Goal: Answer question/provide support

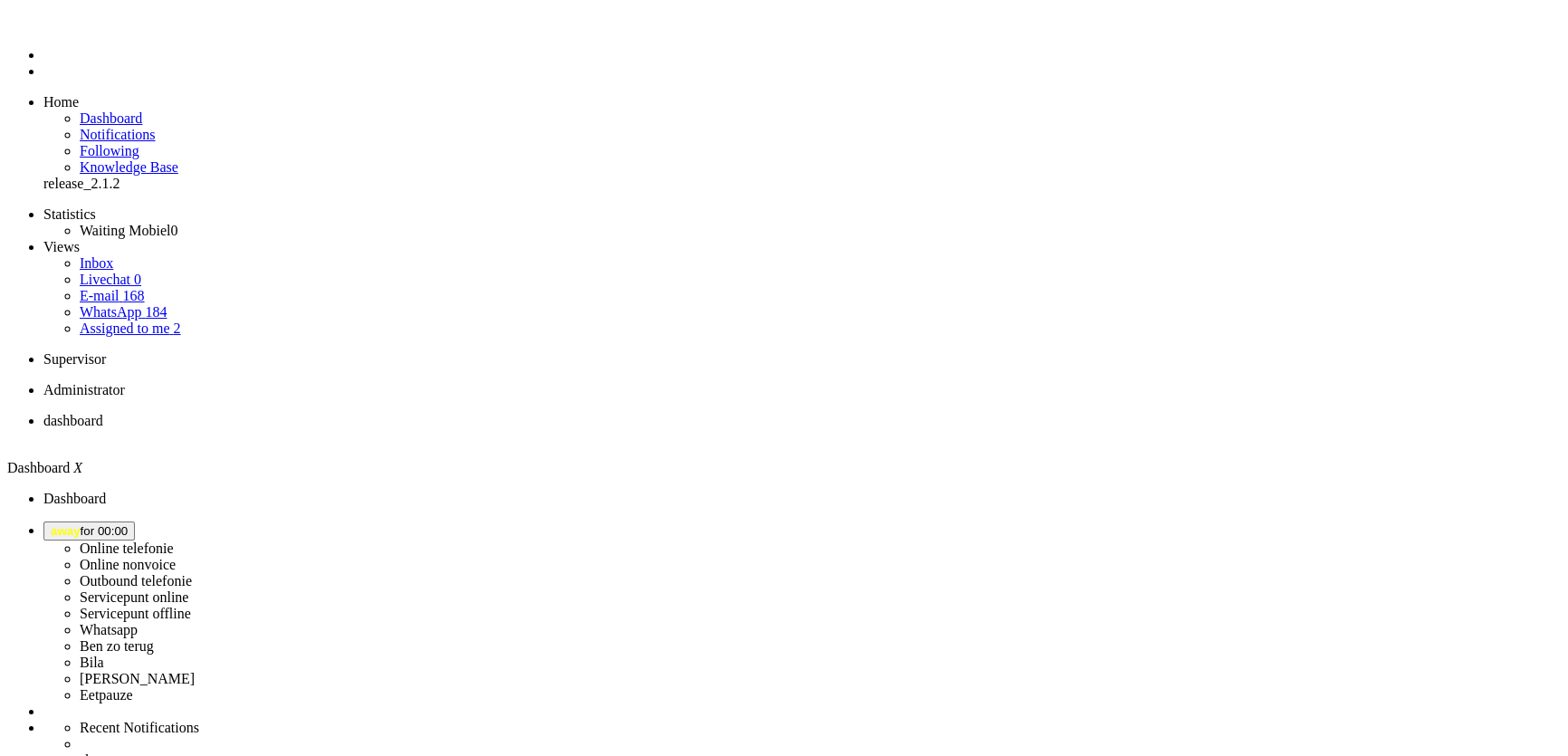
click at [135, 521] on button "away for 00:00" at bounding box center [89, 530] width 91 height 19
click at [174, 540] on label "Online telefonie" at bounding box center [126, 547] width 94 height 15
click at [119, 524] on span "Select status" at bounding box center [86, 530] width 69 height 14
click at [174, 540] on label "Online telefonie" at bounding box center [126, 547] width 94 height 15
click at [128, 524] on span "away for 00:01" at bounding box center [89, 530] width 77 height 14
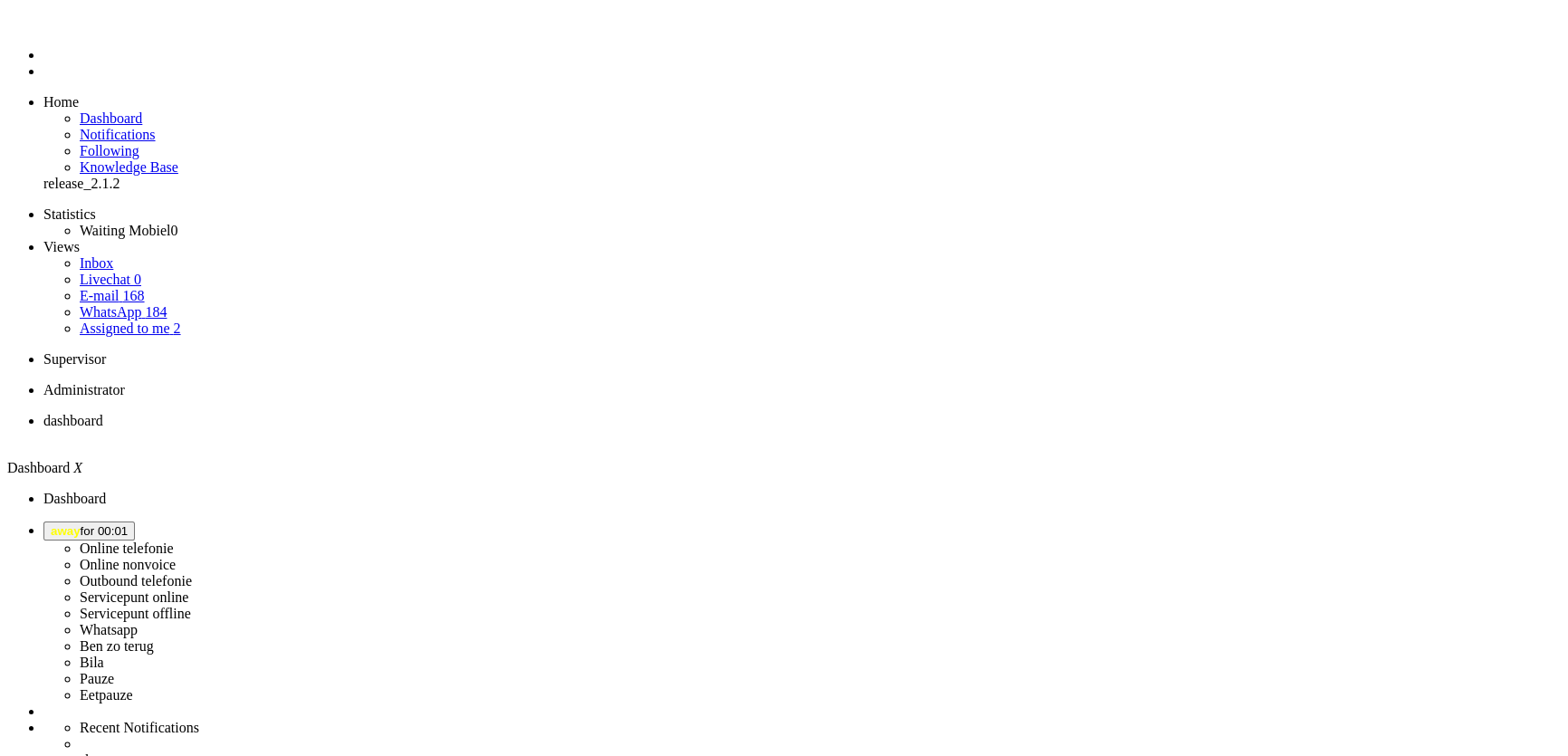
click at [174, 540] on label "Online telefonie" at bounding box center [126, 547] width 94 height 15
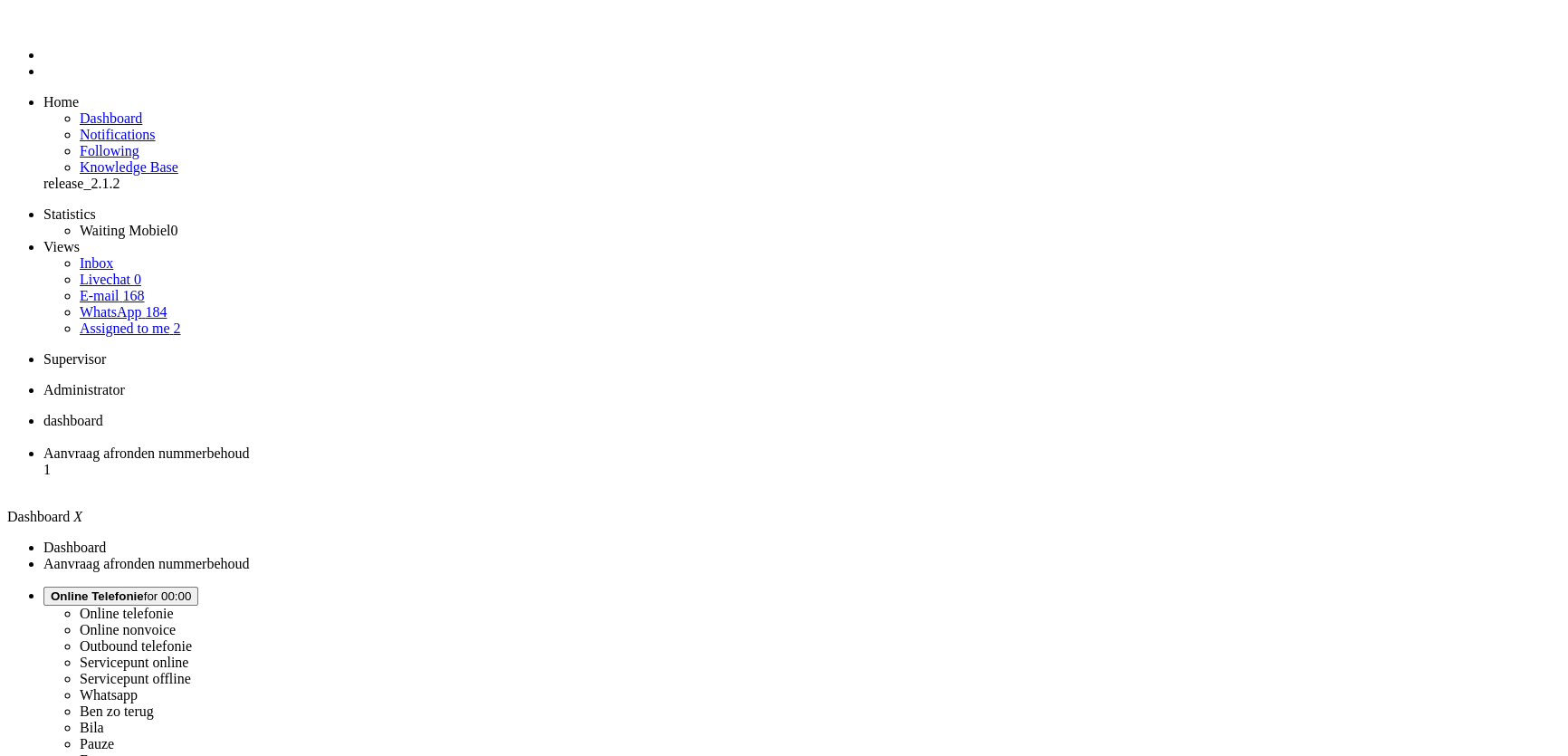
click at [249, 445] on span "Aanvraag afronden nummerbehoud" at bounding box center [147, 453] width 206 height 15
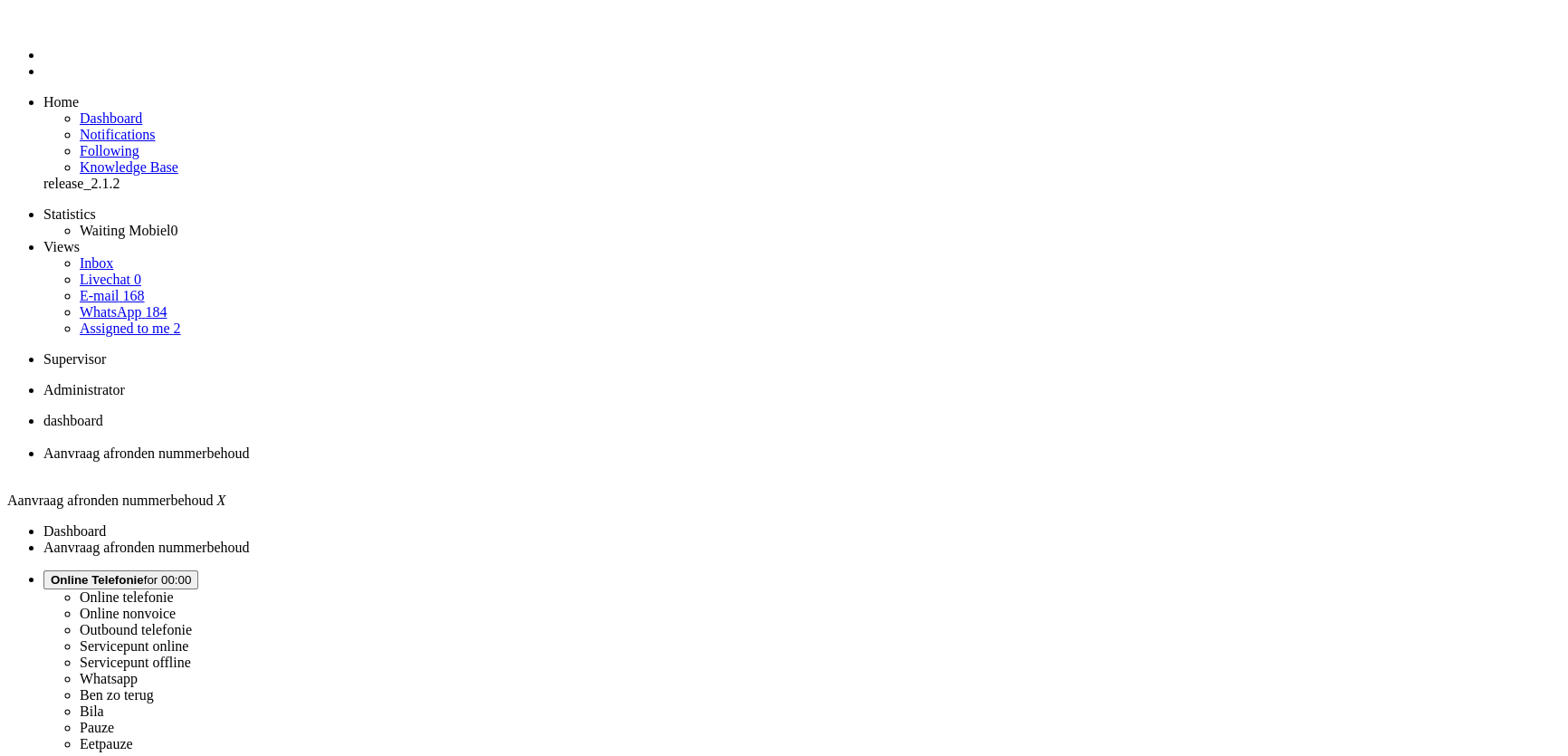
click at [103, 413] on span "dashboard" at bounding box center [74, 420] width 60 height 15
click at [484, 445] on li "Aanvraag afronden nummerbehoud" at bounding box center [803, 462] width 1518 height 33
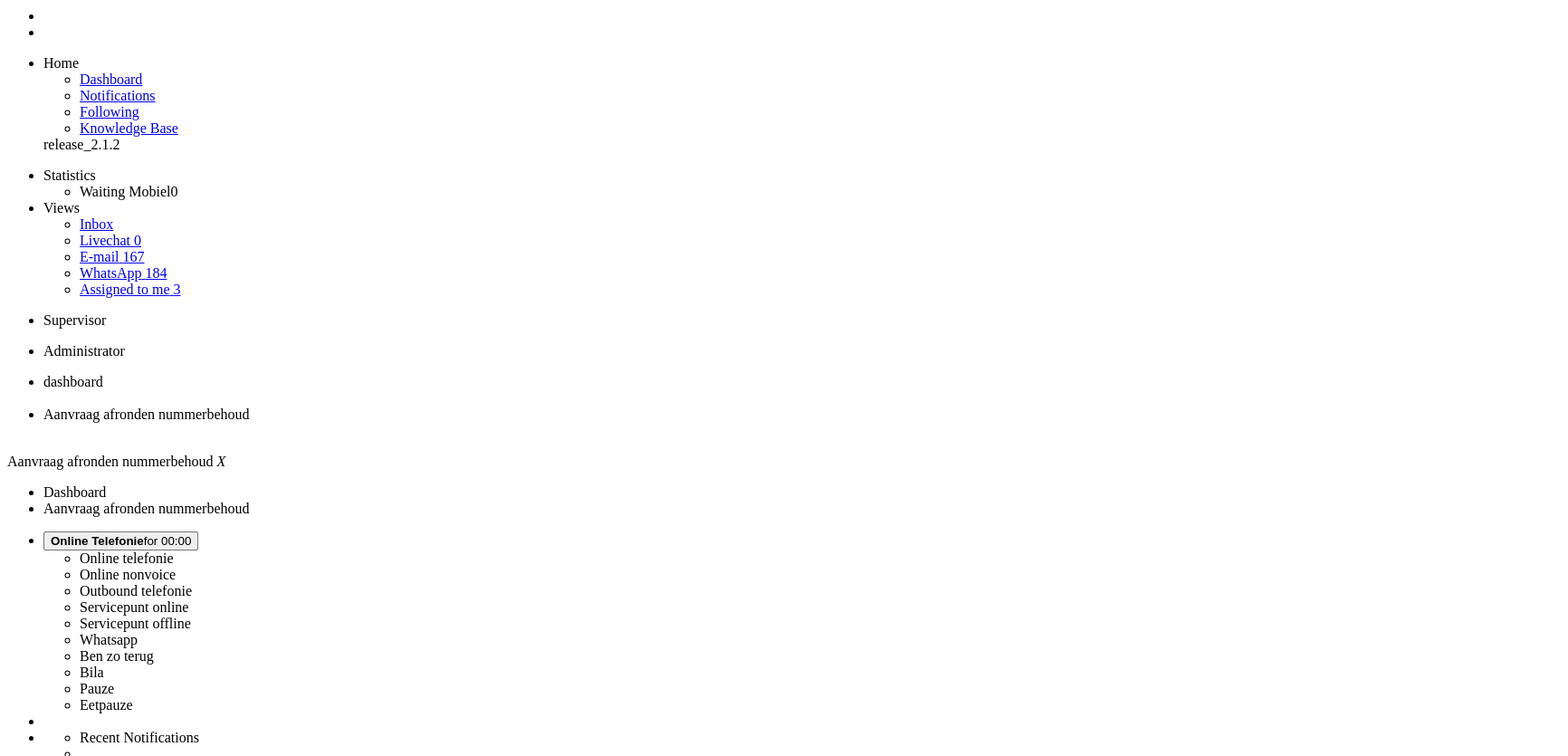
scroll to position [76, 0]
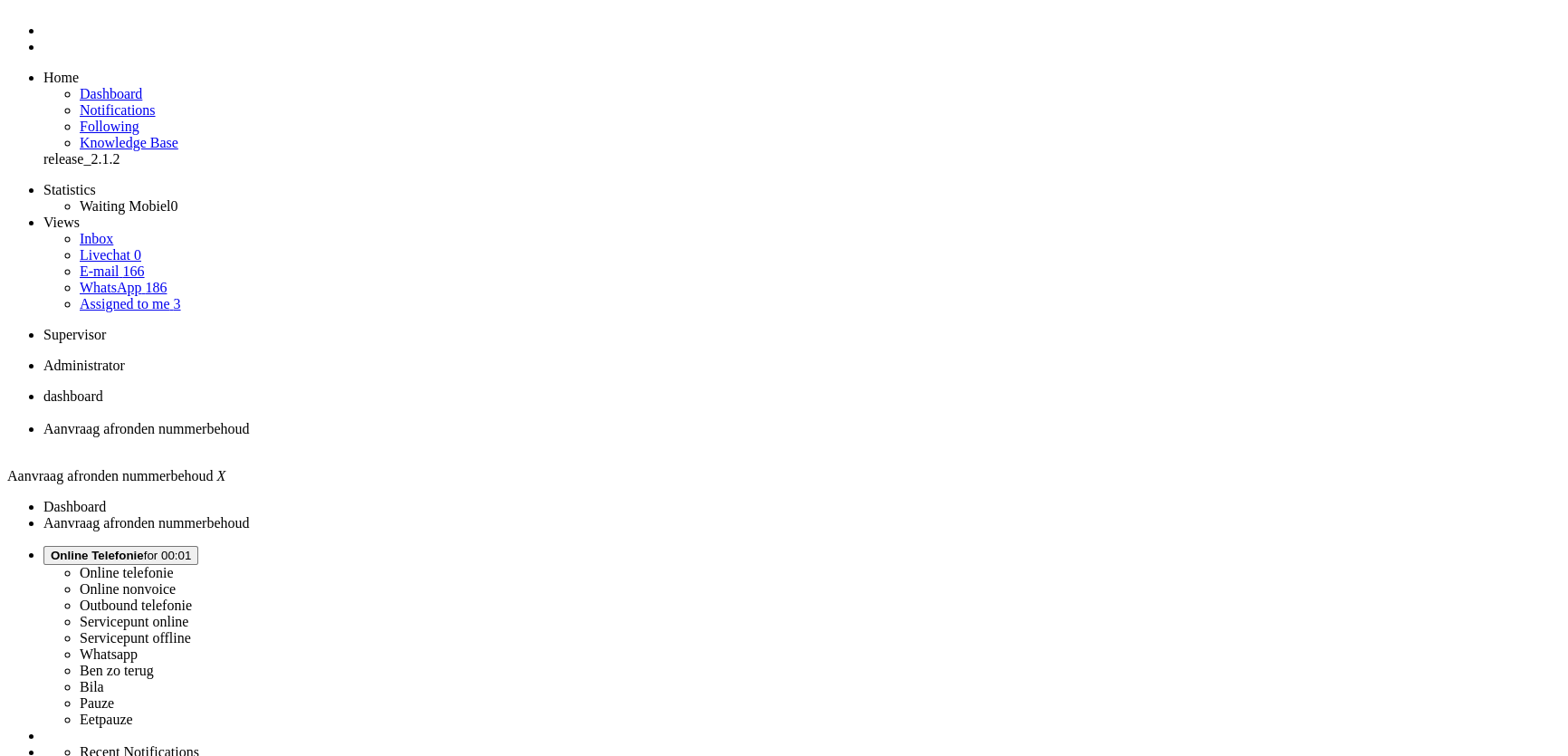
scroll to position [0, 0]
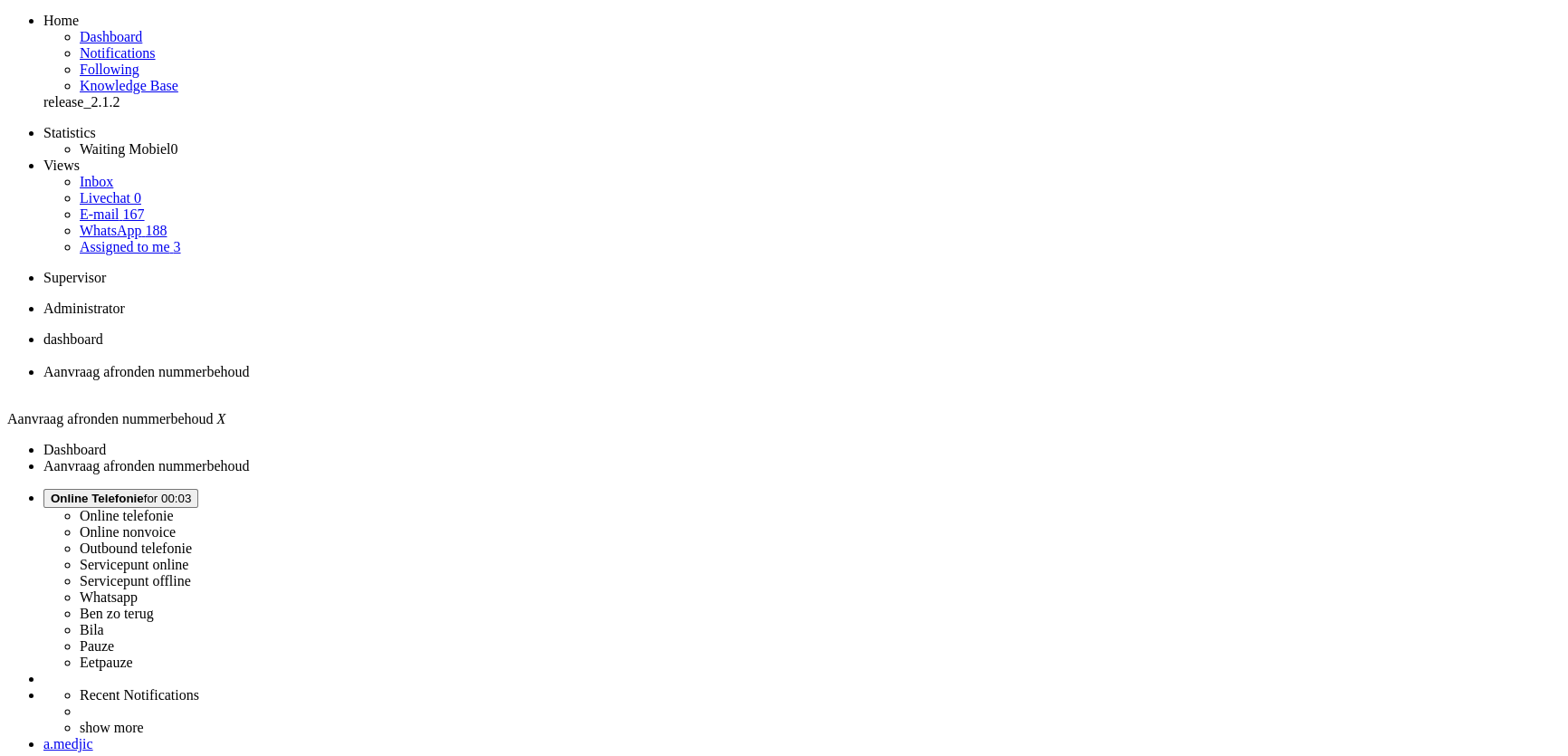
scroll to position [246, 0]
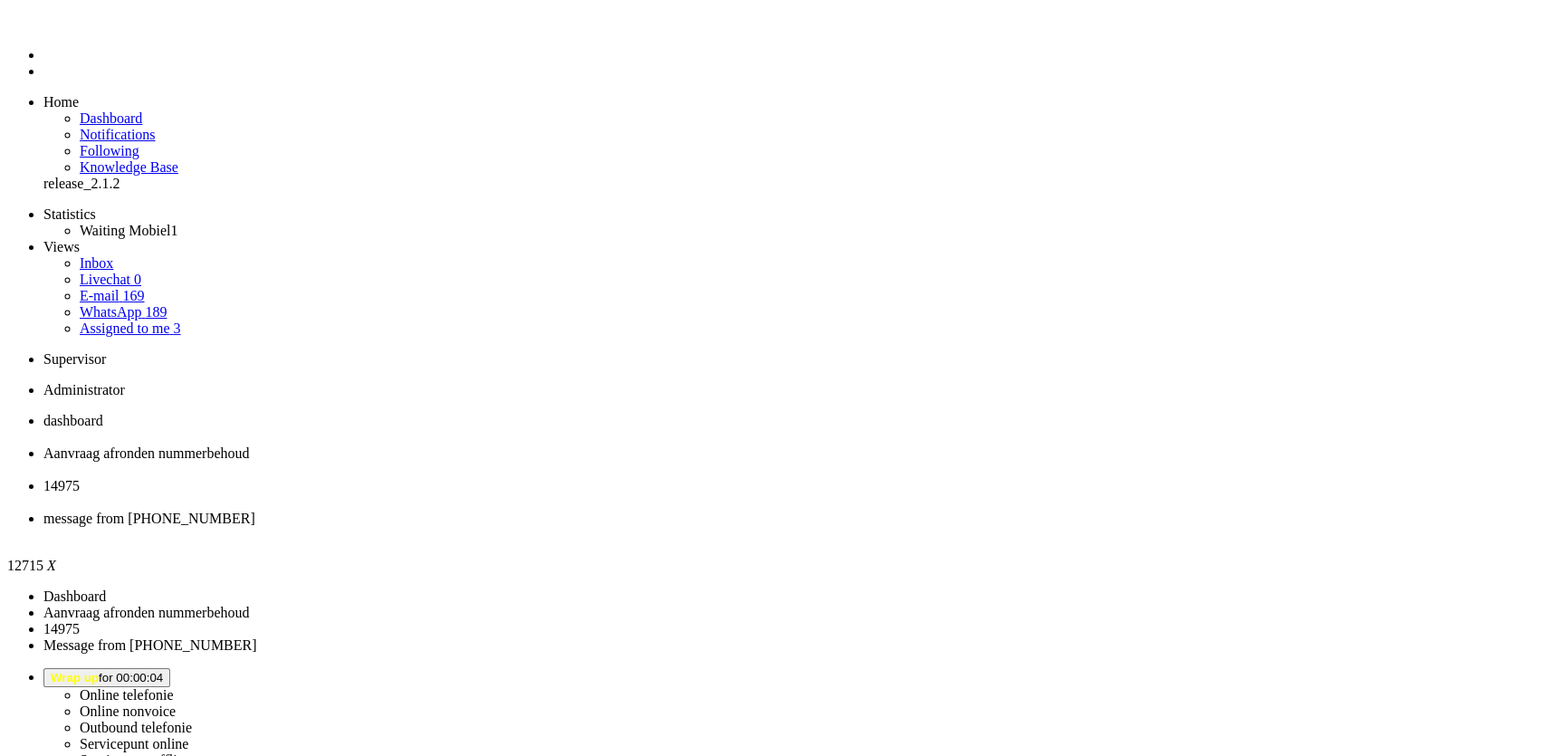
type input "annu"
drag, startPoint x: 495, startPoint y: 3148, endPoint x: 250, endPoint y: 3107, distance: 248.4
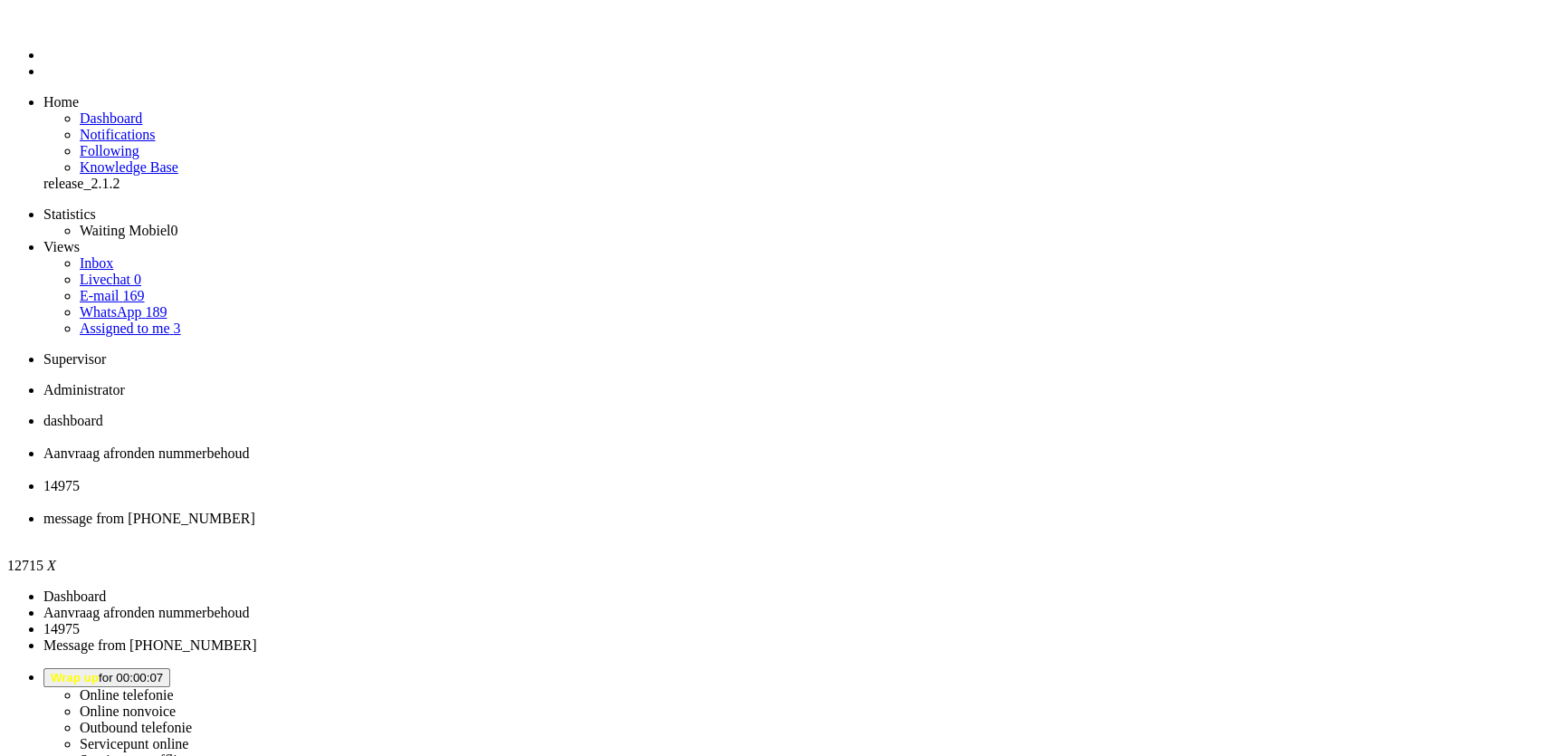
type input "reed"
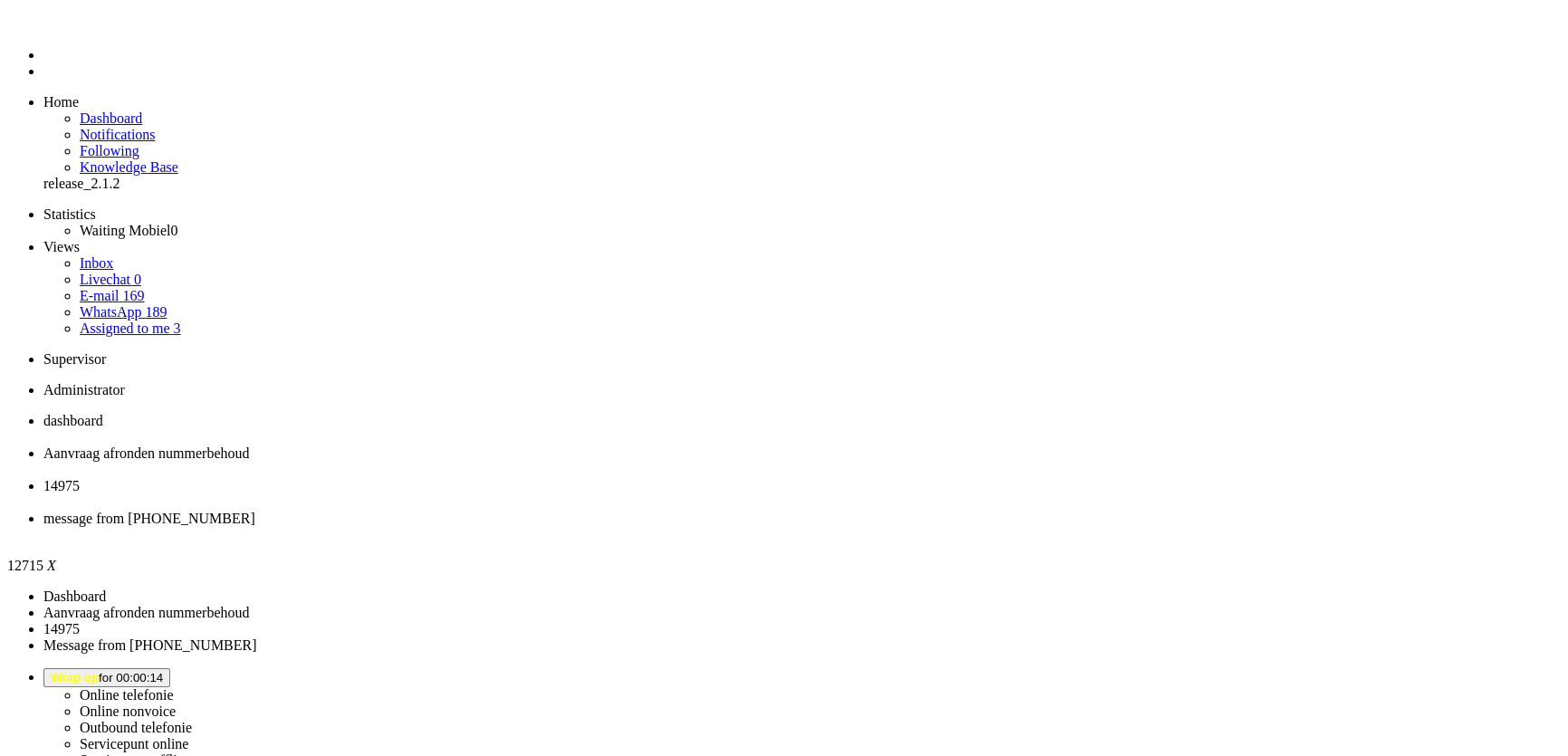
click at [771, 526] on div "Close tab" at bounding box center [803, 535] width 1518 height 16
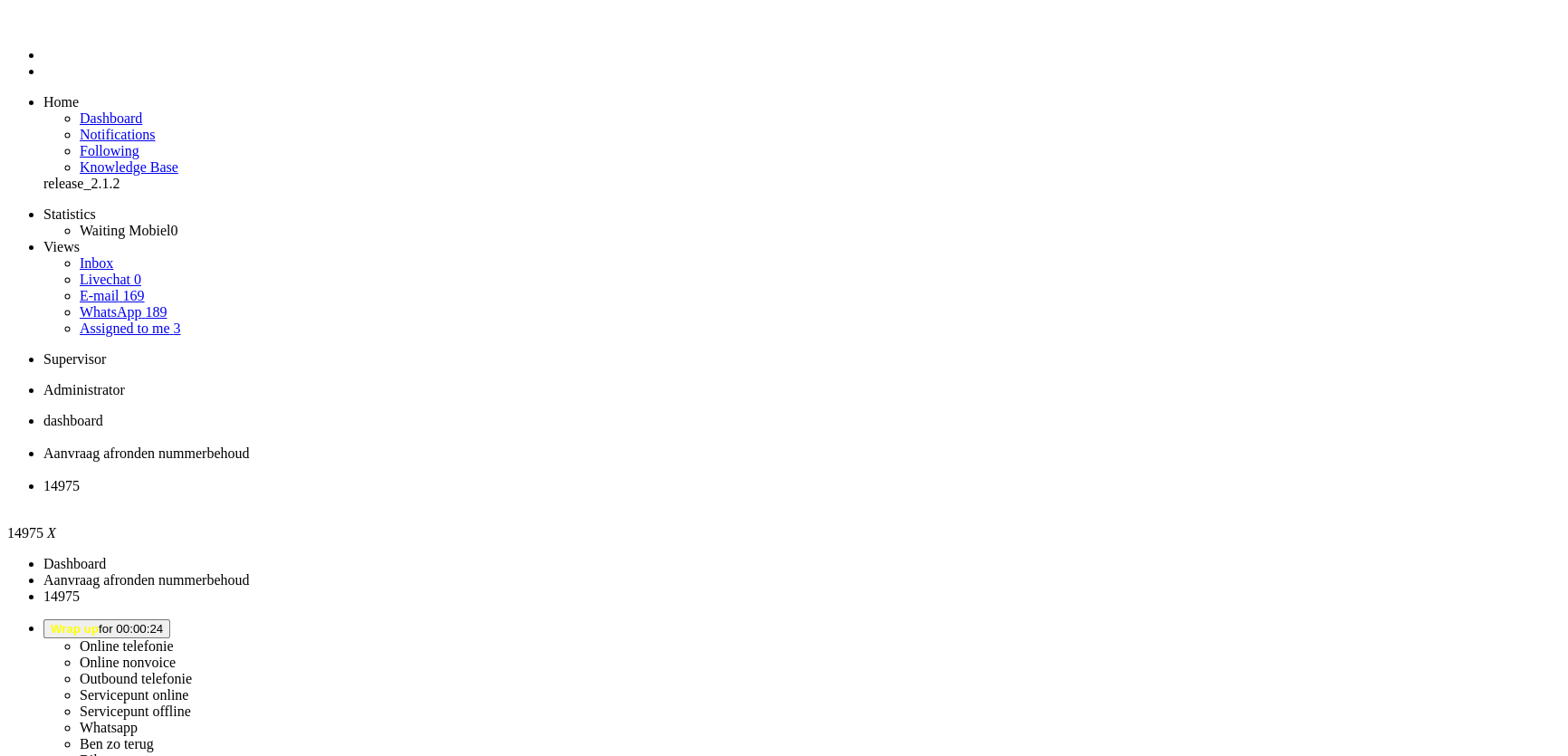
click at [677, 495] on div "Close tab" at bounding box center [803, 503] width 1518 height 16
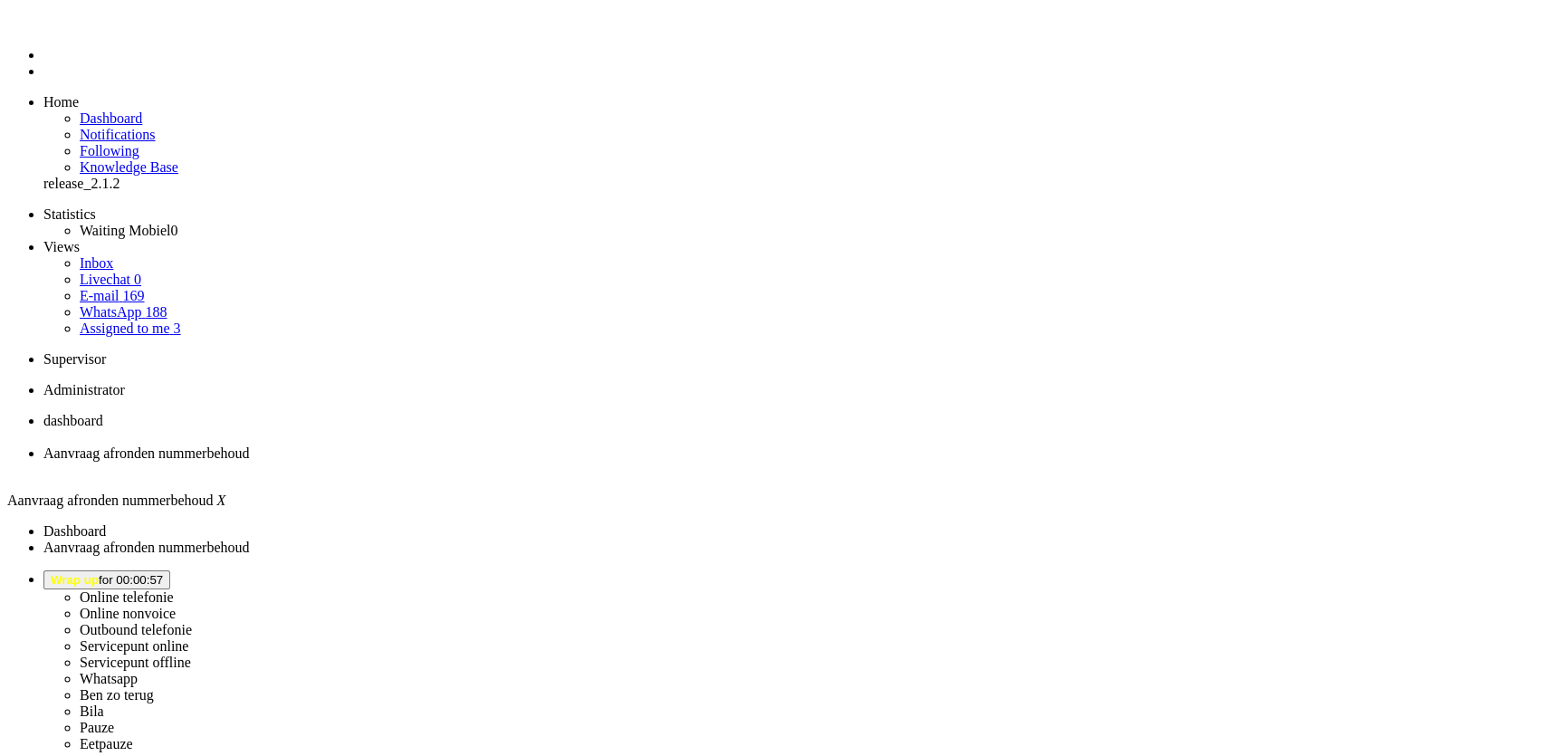
click at [524, 462] on div "Close tab" at bounding box center [803, 470] width 1518 height 16
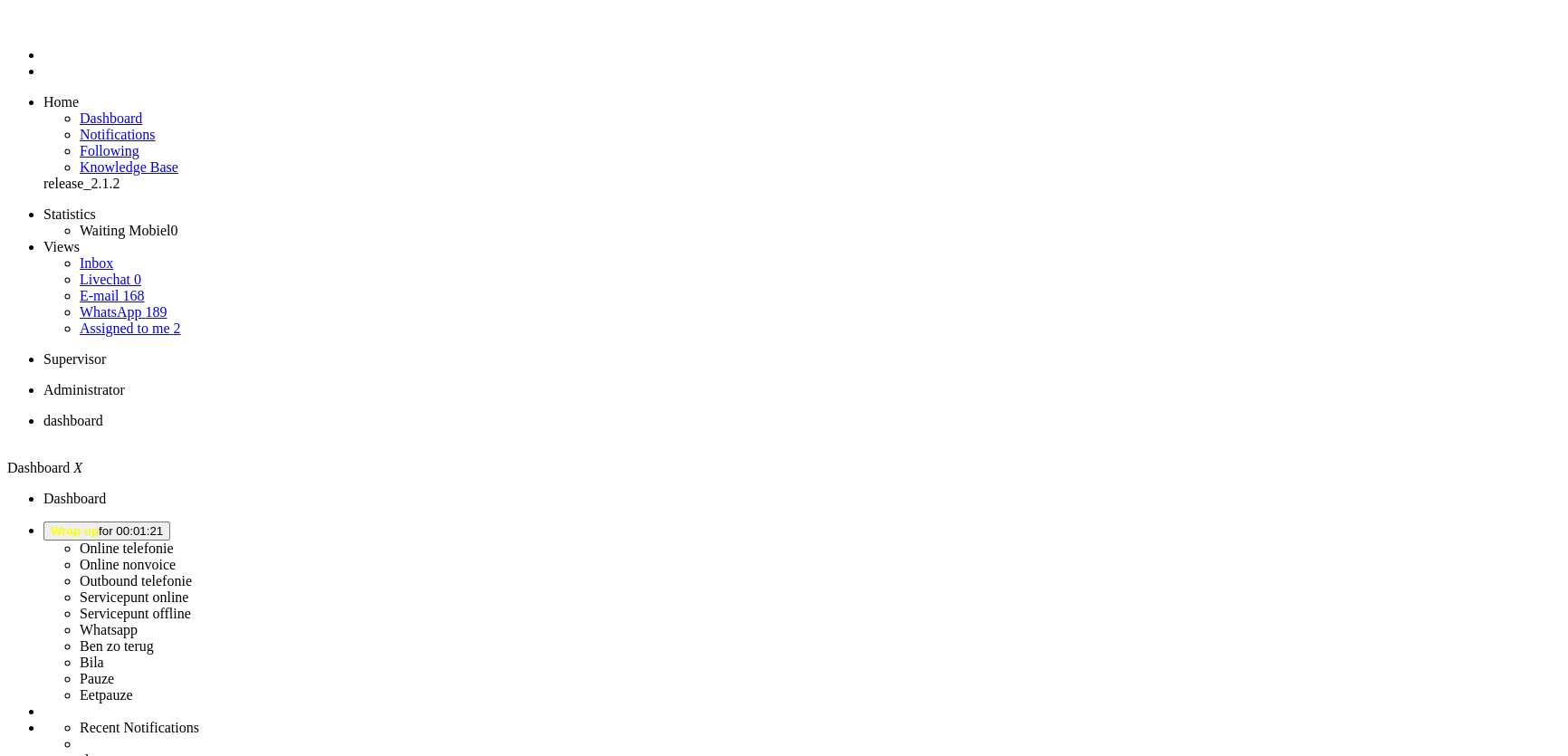
click at [163, 524] on span "Wrap up for 00:01:21" at bounding box center [107, 530] width 112 height 14
click at [174, 540] on label "Online telefonie" at bounding box center [126, 547] width 94 height 15
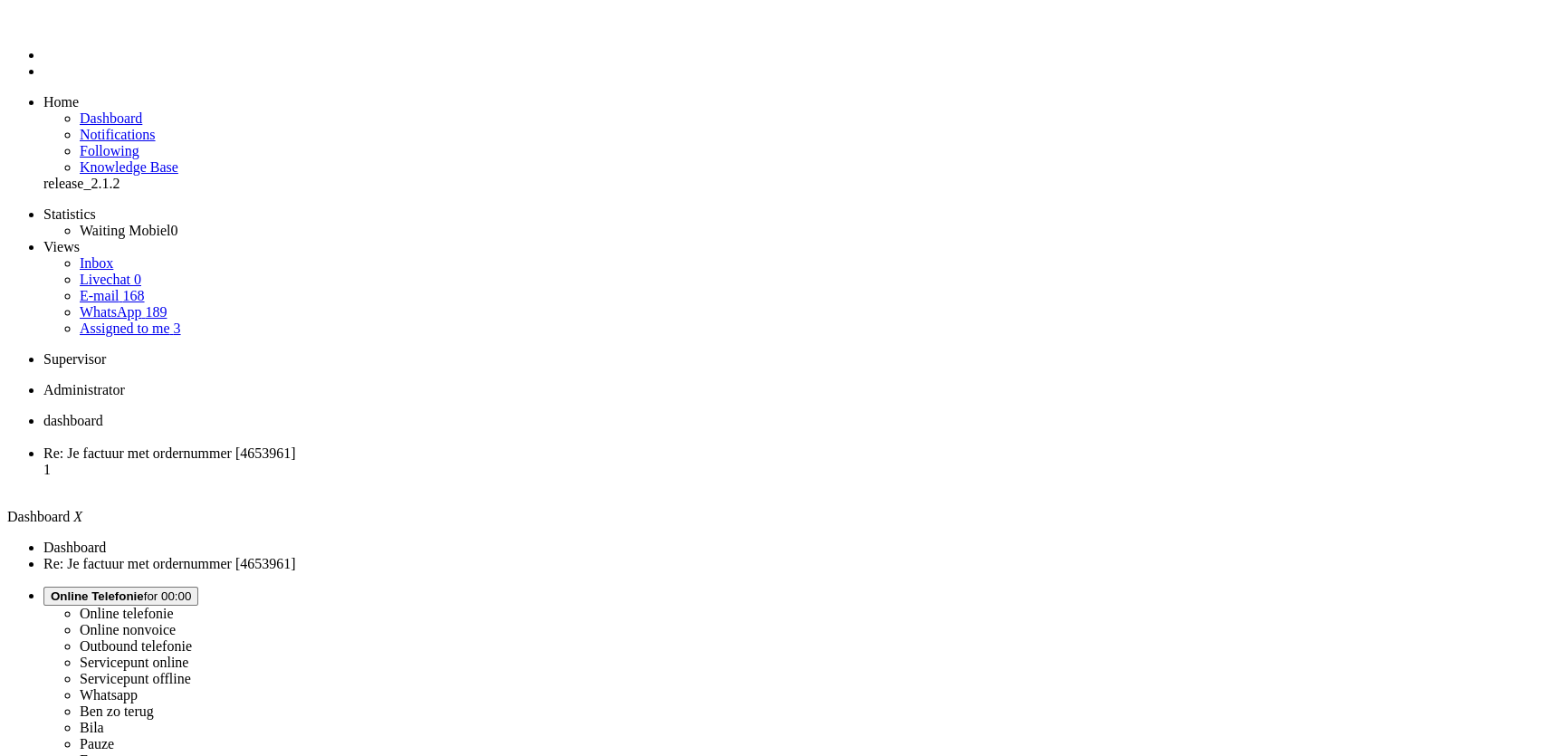
click at [296, 445] on span "Re: Je factuur met ordernummer [4653961]" at bounding box center [169, 453] width 252 height 15
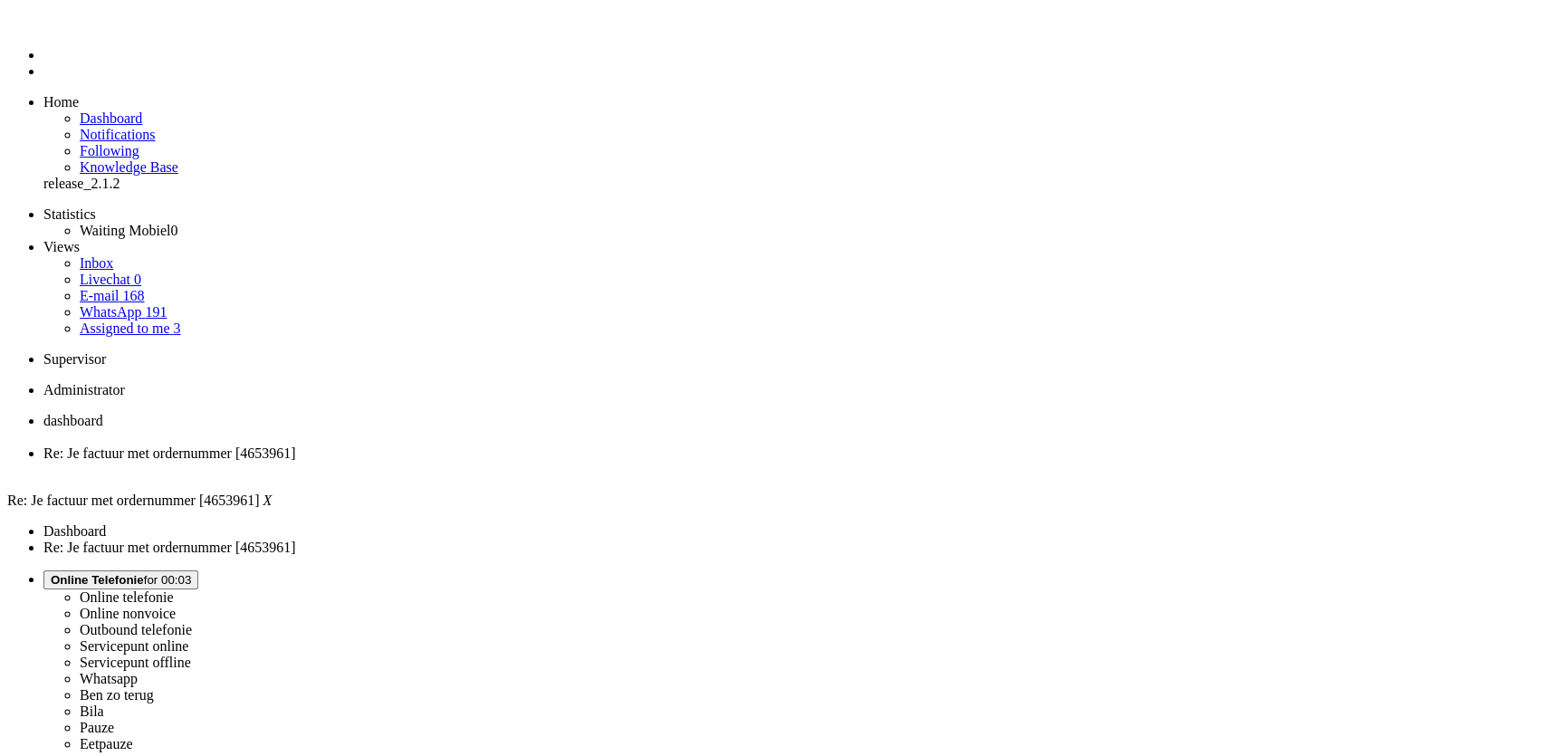
click at [144, 573] on span "Online Telefonie" at bounding box center [97, 579] width 93 height 14
click at [154, 687] on label "Ben zo terug" at bounding box center [117, 694] width 75 height 15
click at [124, 573] on span "Ben zo terug" at bounding box center [87, 579] width 74 height 14
click at [174, 589] on label "Online telefonie" at bounding box center [126, 597] width 94 height 15
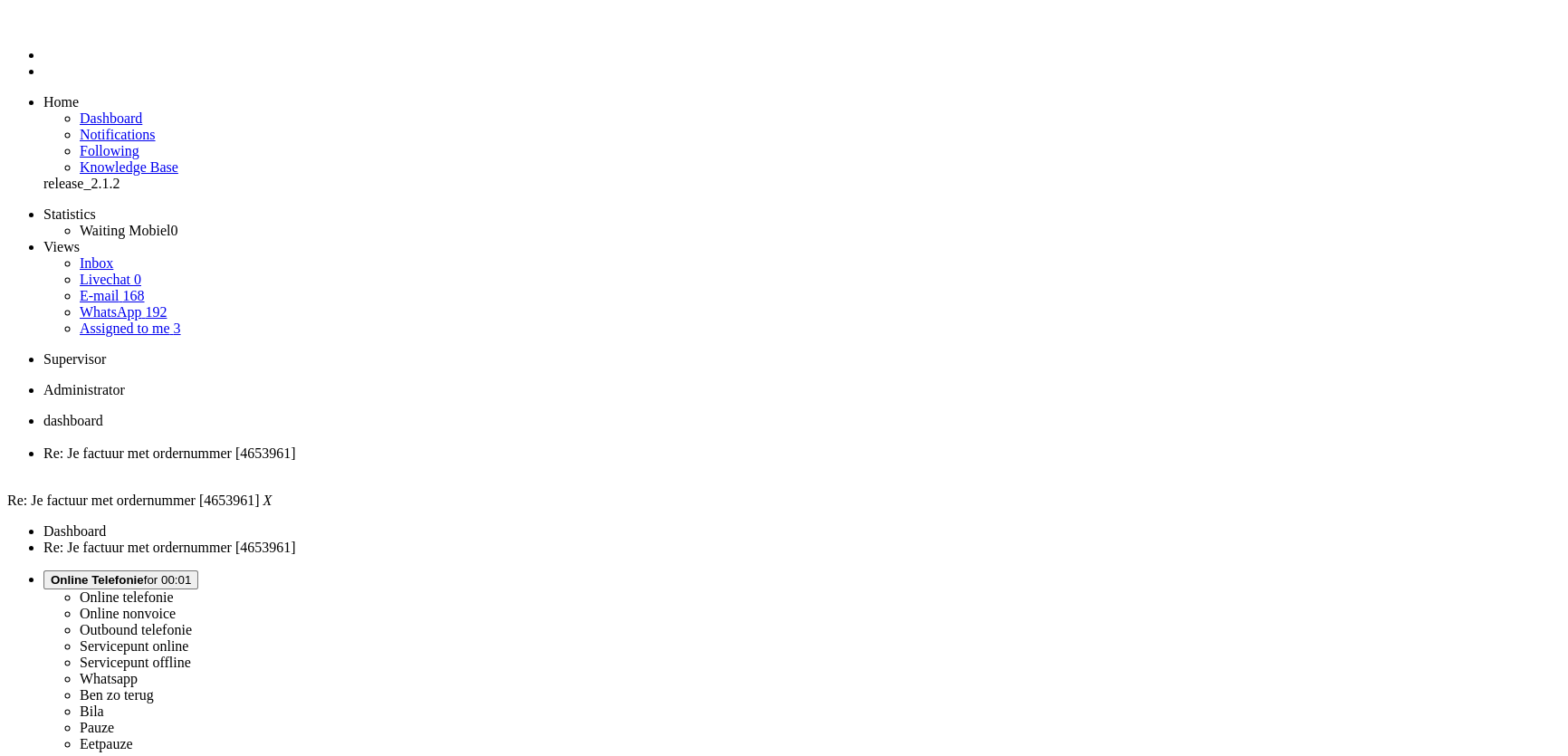
click at [191, 573] on span "Online Telefonie for 00:01" at bounding box center [121, 579] width 140 height 14
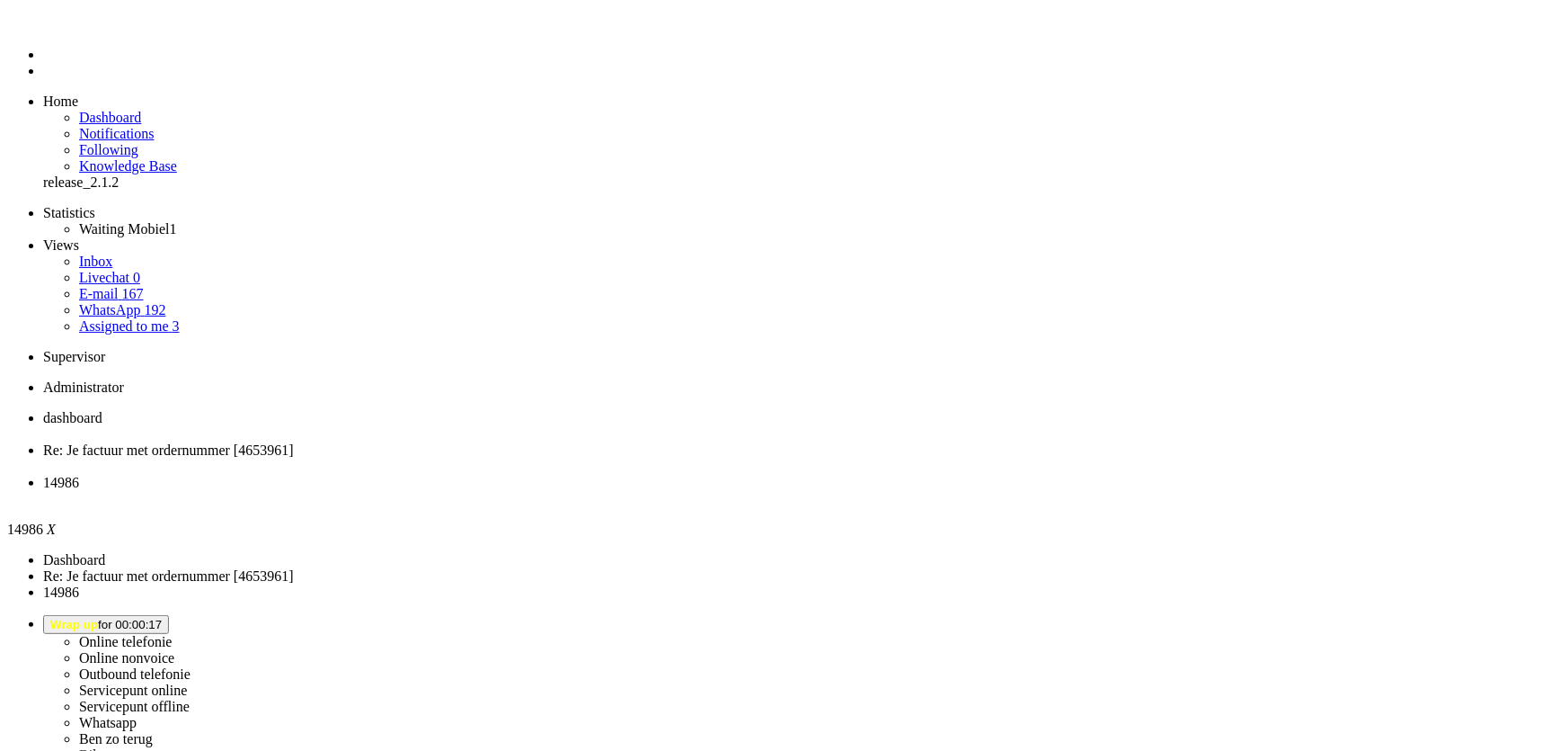
click at [162, 618] on span "Wrap up for 00:01:57" at bounding box center [106, 624] width 111 height 14
click at [137, 715] on label "Whatsapp" at bounding box center [108, 722] width 58 height 15
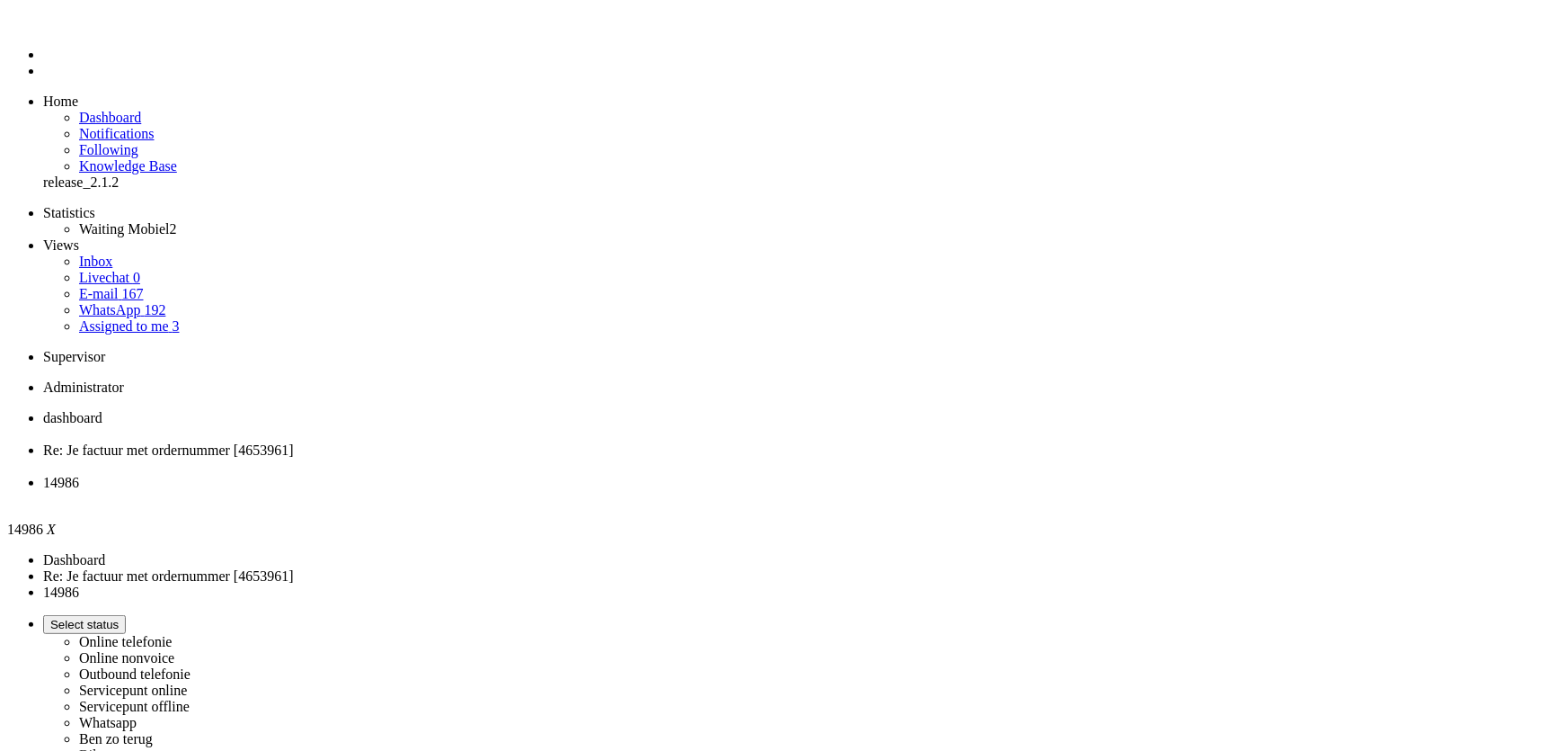
click at [665, 491] on div "Close tab" at bounding box center [802, 499] width 1518 height 16
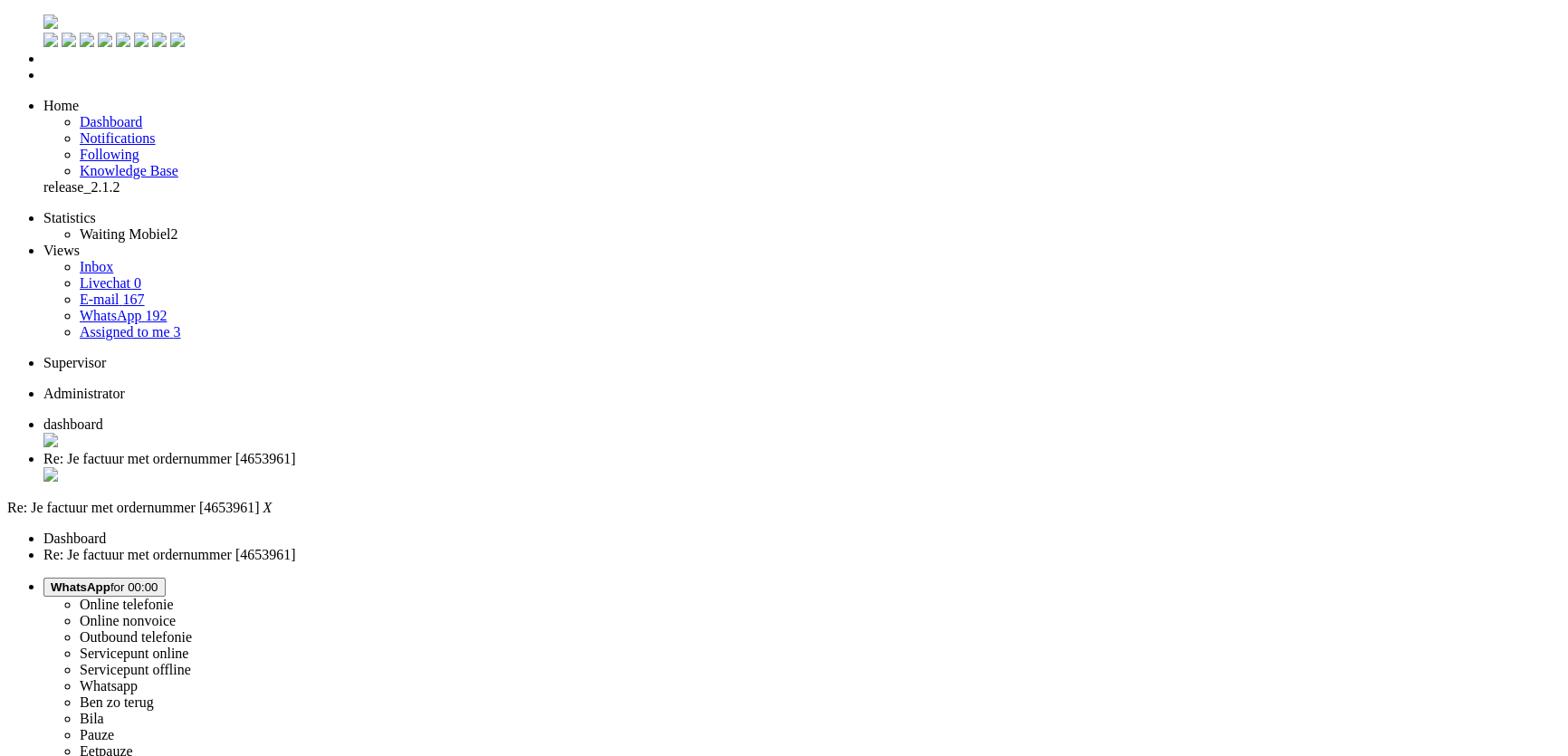
click at [522, 467] on div "Close tab" at bounding box center [803, 476] width 1518 height 18
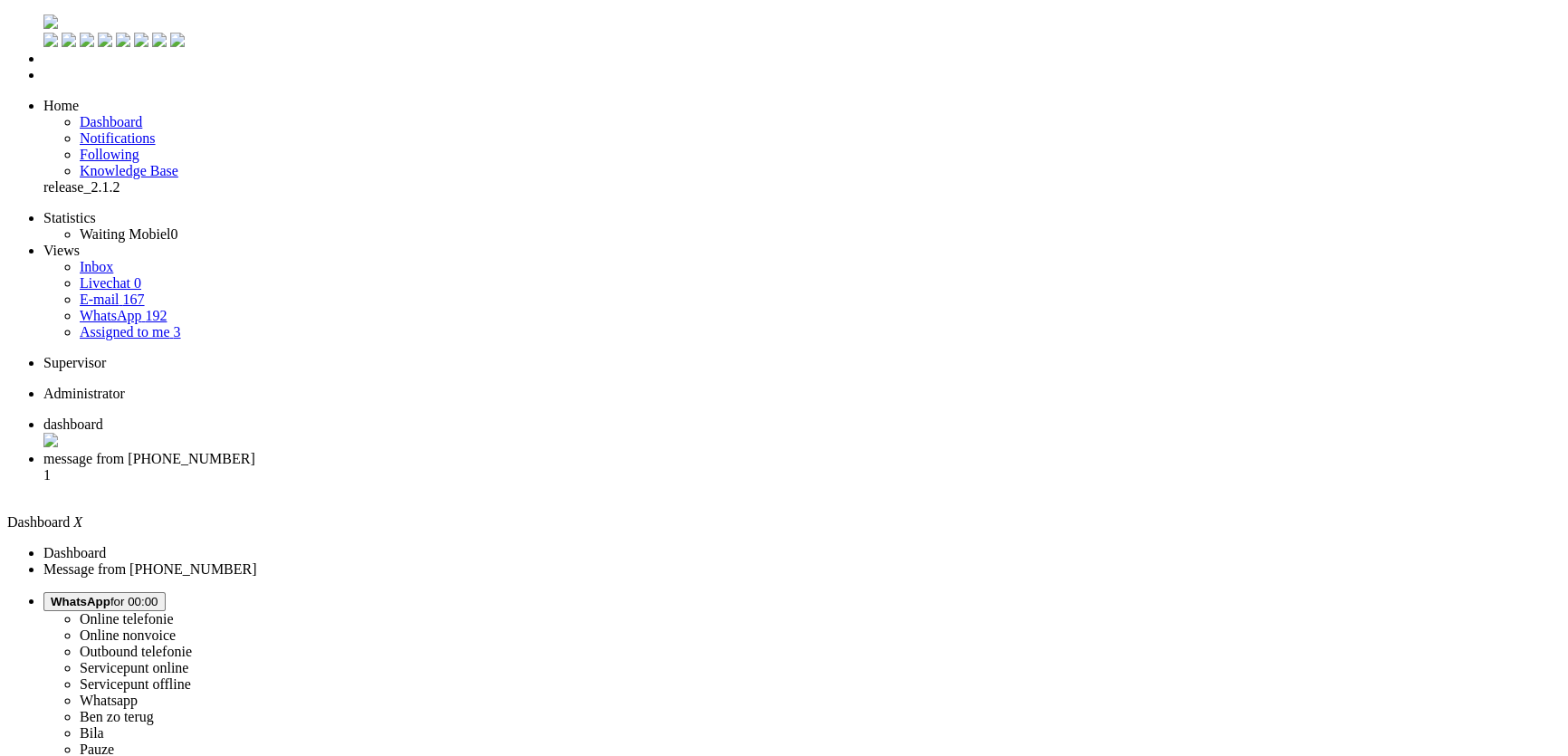
click at [166, 592] on button "WhatsApp for 00:00" at bounding box center [105, 601] width 122 height 19
click at [174, 611] on label "Online telefonie" at bounding box center [126, 618] width 94 height 15
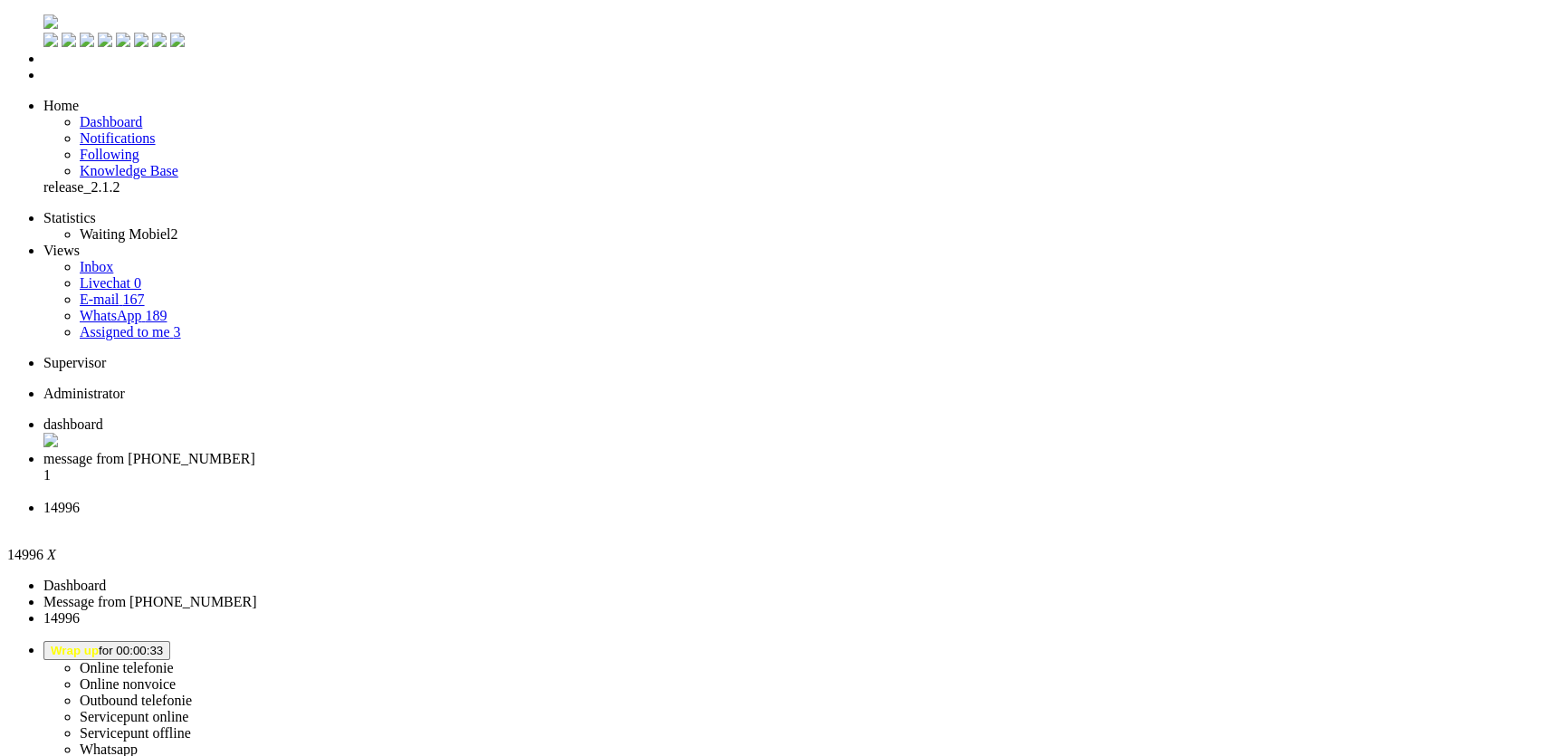
click at [670, 500] on li "14996" at bounding box center [803, 516] width 1518 height 33
click at [673, 516] on div "Close tab" at bounding box center [803, 525] width 1518 height 16
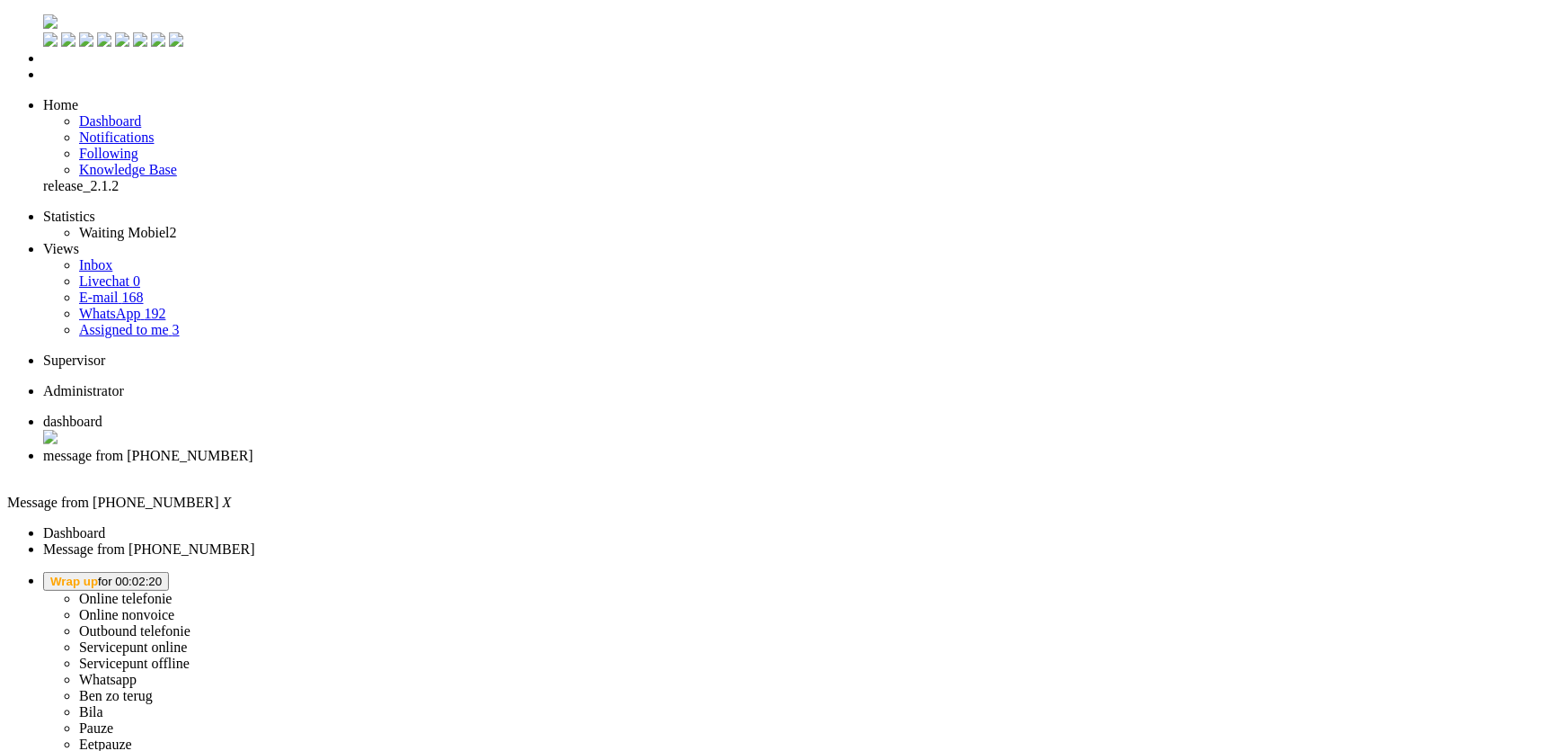
click at [162, 575] on span "Wrap up for 00:02:20" at bounding box center [106, 581] width 111 height 14
click at [173, 591] on label "Online telefonie" at bounding box center [125, 598] width 93 height 15
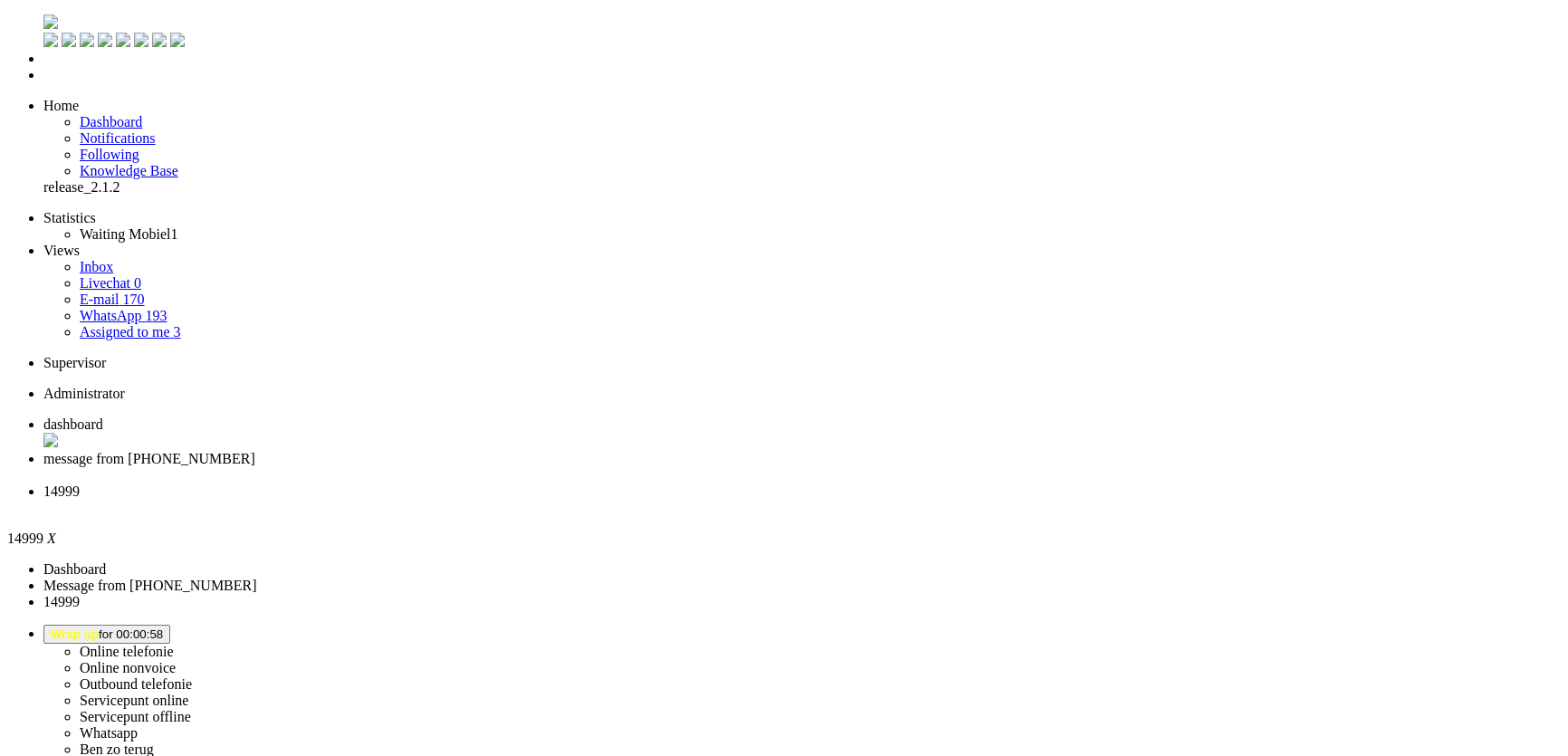
click at [680, 500] on div "Close tab" at bounding box center [803, 508] width 1518 height 16
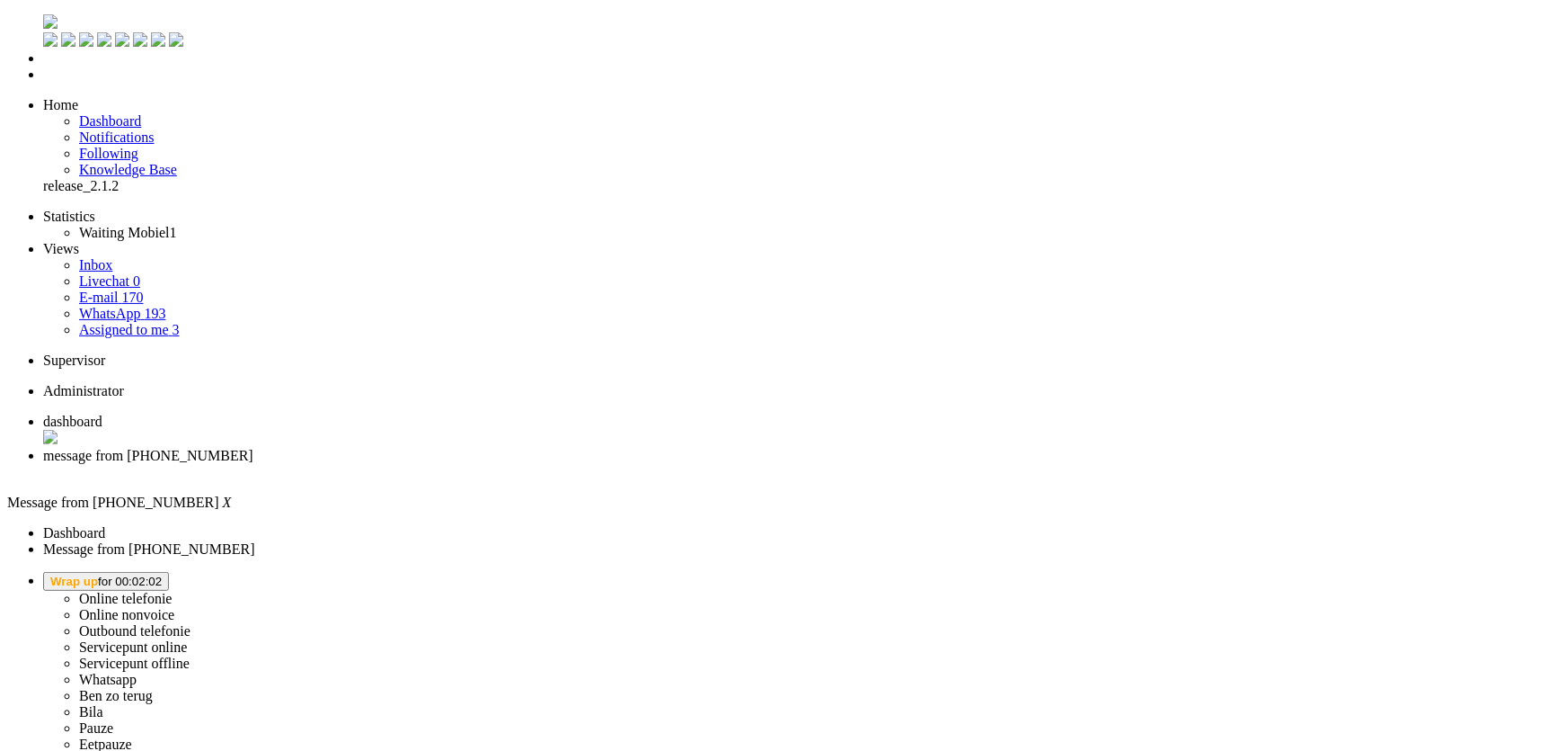
click at [162, 575] on span "Wrap up for 00:02:02" at bounding box center [106, 581] width 111 height 14
click at [153, 688] on label "Ben zo terug" at bounding box center [116, 695] width 74 height 15
click at [170, 575] on span "[PERSON_NAME] zo terug for 00:00" at bounding box center [110, 581] width 119 height 14
click at [173, 591] on label "Online telefonie" at bounding box center [125, 598] width 93 height 15
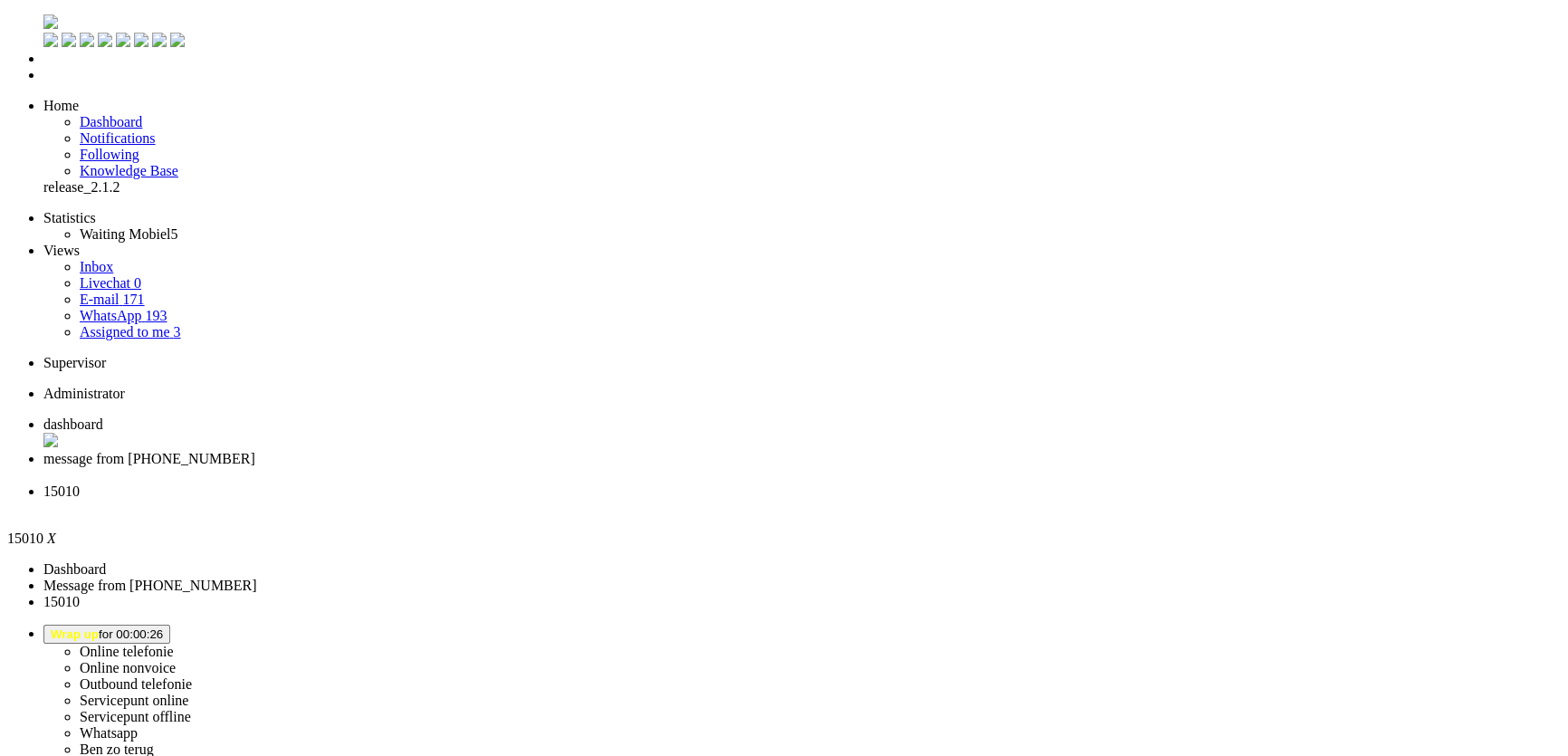
click at [673, 500] on div "Close tab" at bounding box center [803, 508] width 1518 height 16
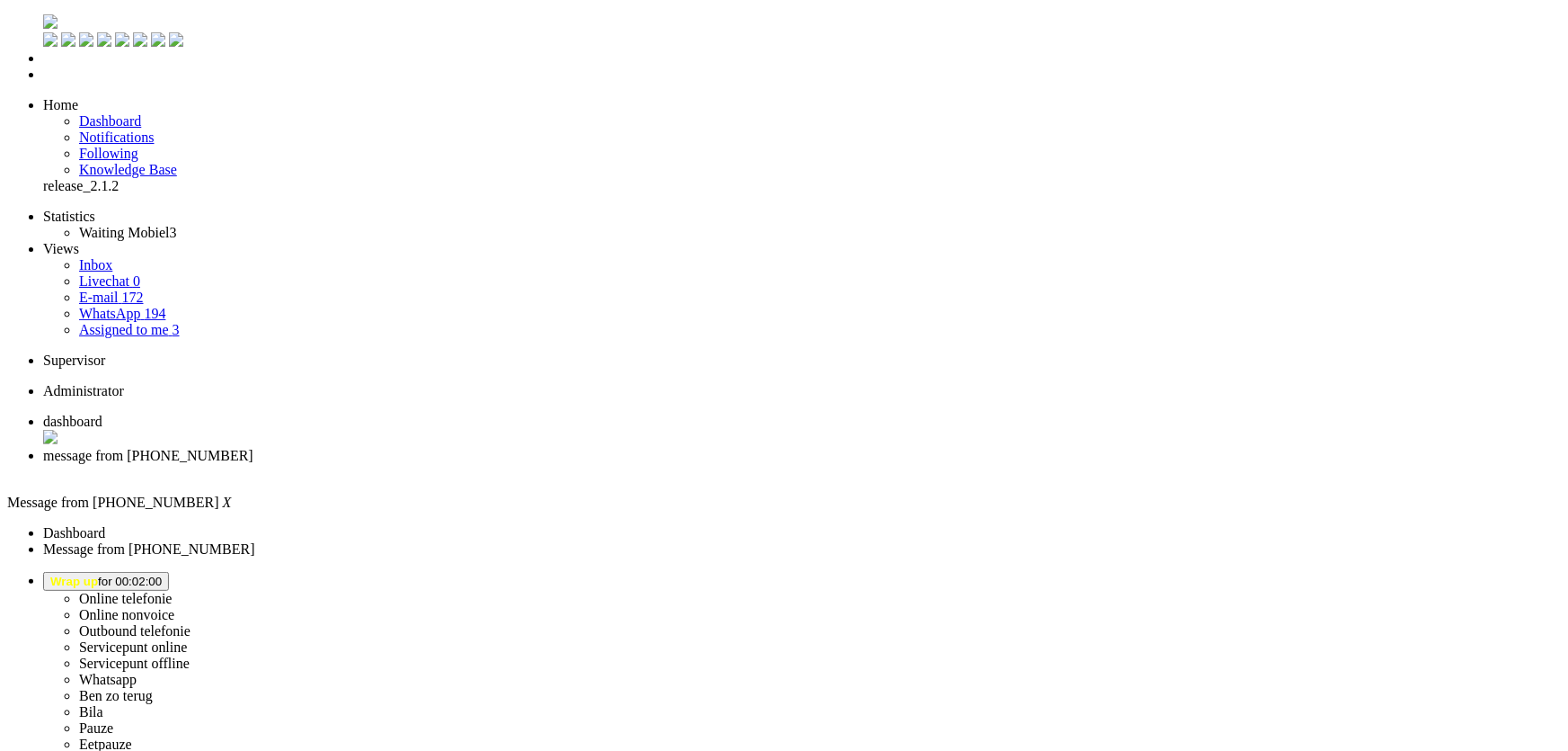
click at [162, 575] on span "Wrap up for 00:02:00" at bounding box center [106, 581] width 111 height 14
click at [173, 591] on label "Online telefonie" at bounding box center [125, 598] width 93 height 15
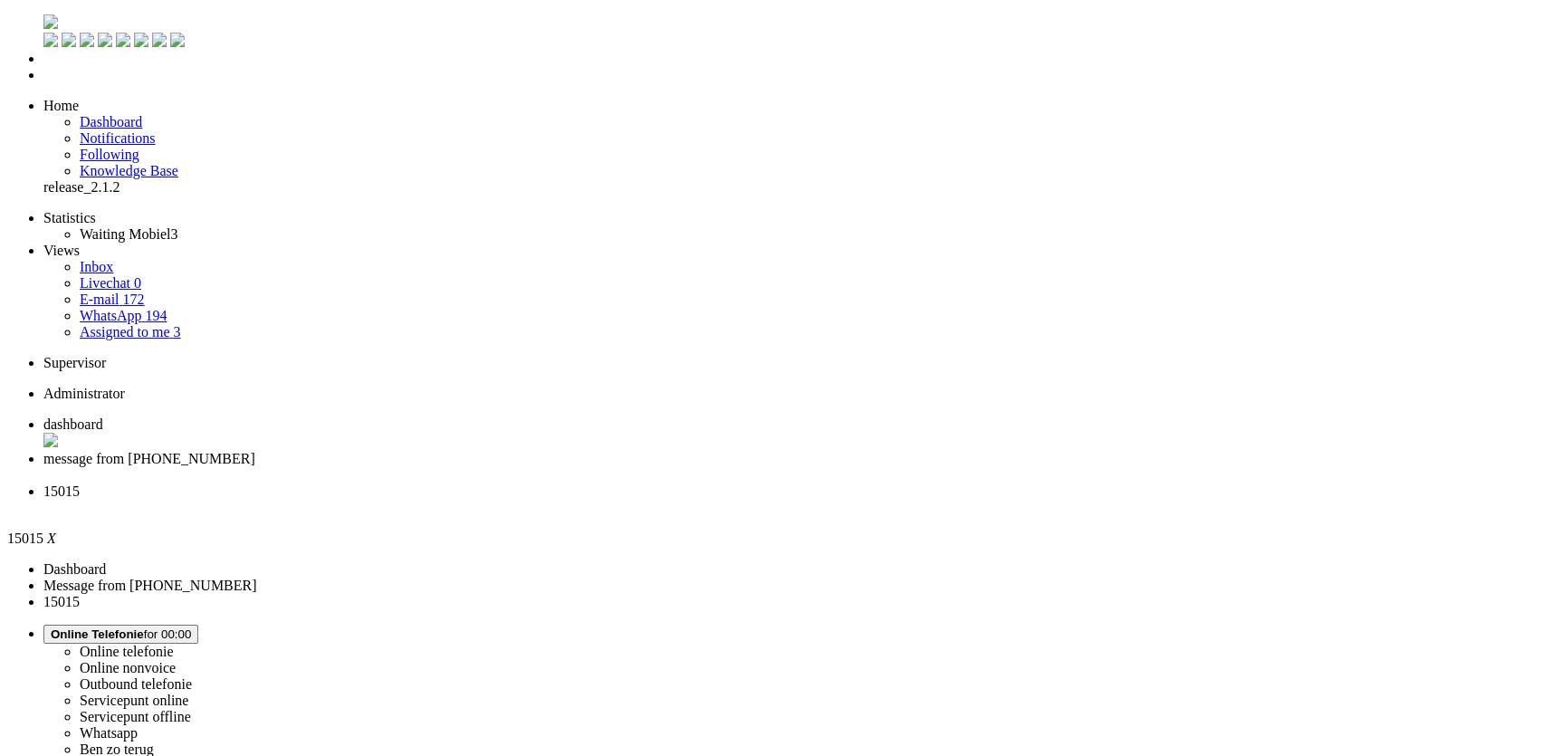
copy div "4669512"
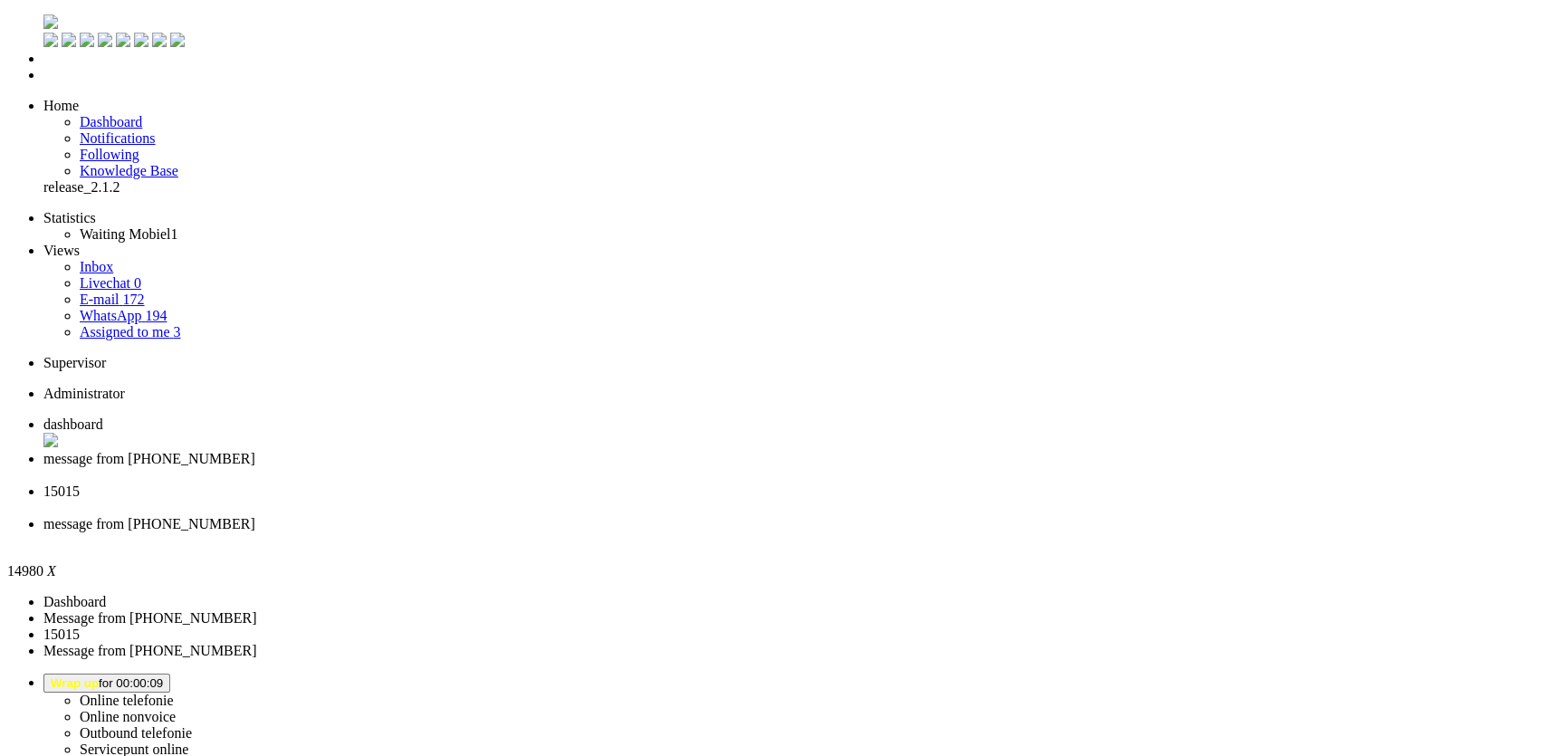
type input "reed"
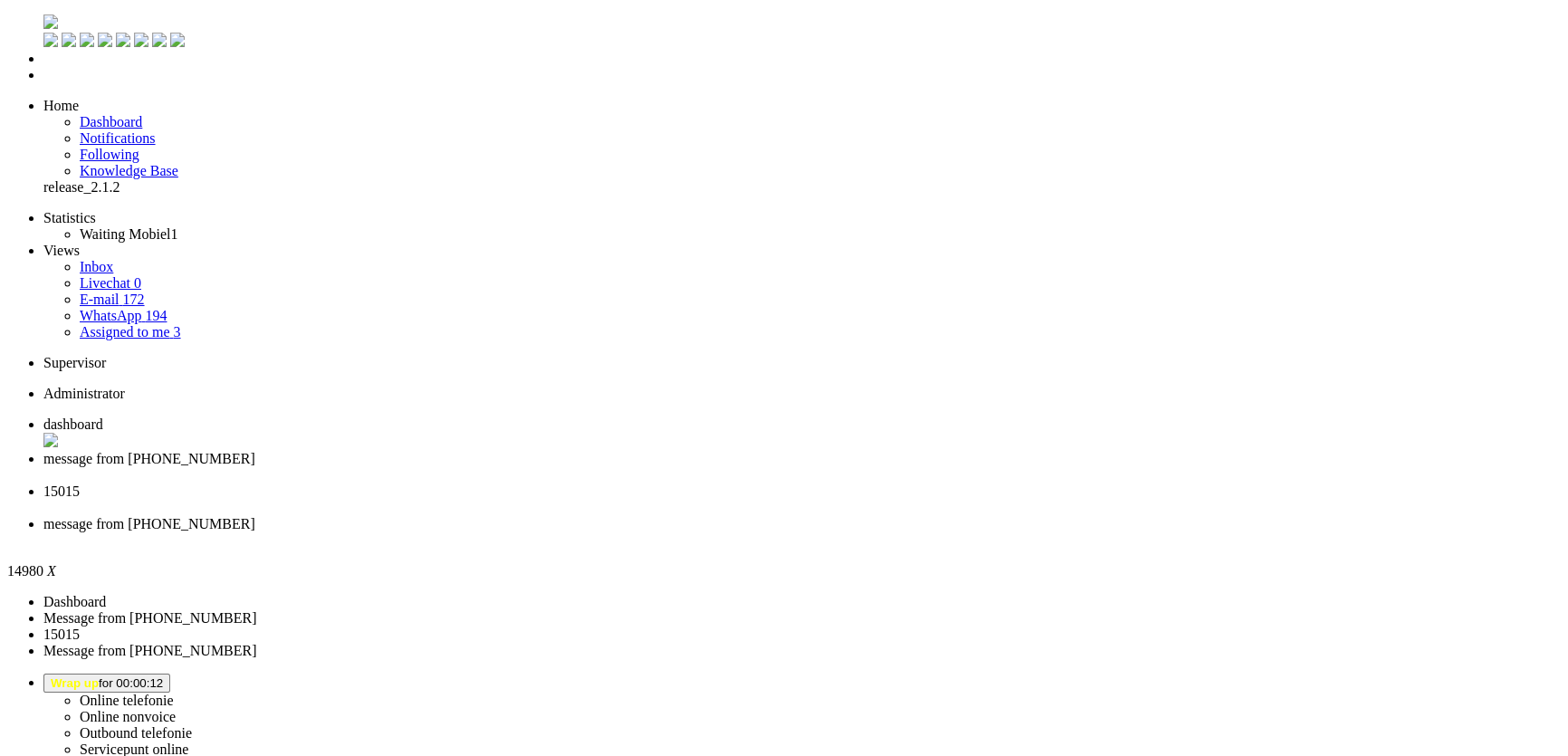
click at [79, 484] on span "15015" at bounding box center [62, 491] width 36 height 15
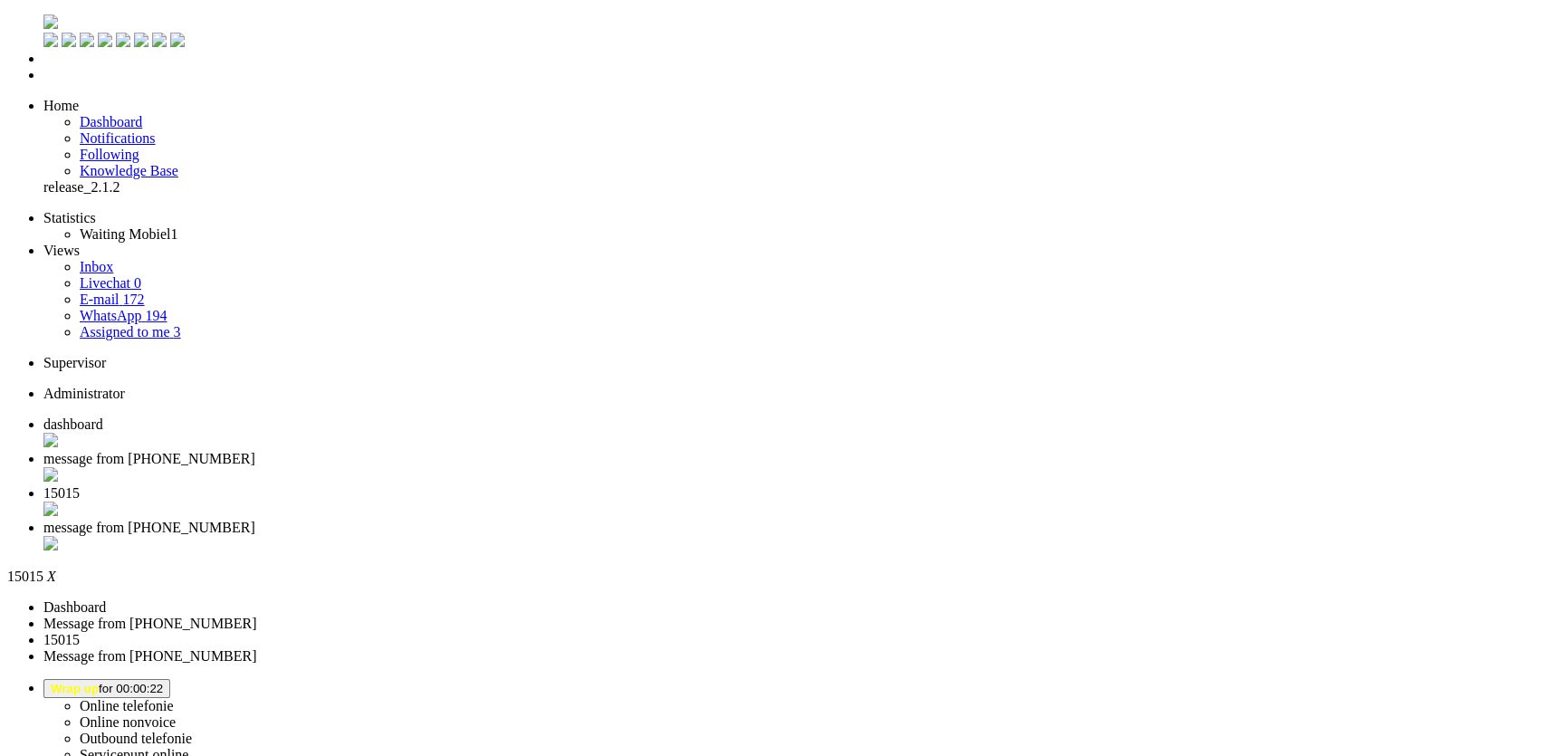
click at [754, 520] on li "message from [PHONE_NUMBER]" at bounding box center [803, 537] width 1518 height 35
click at [255, 520] on span "message from [PHONE_NUMBER]" at bounding box center [149, 527] width 212 height 15
click at [771, 520] on li "message from [PHONE_NUMBER]" at bounding box center [803, 537] width 1518 height 35
click at [771, 536] on div "Close tab" at bounding box center [803, 545] width 1518 height 18
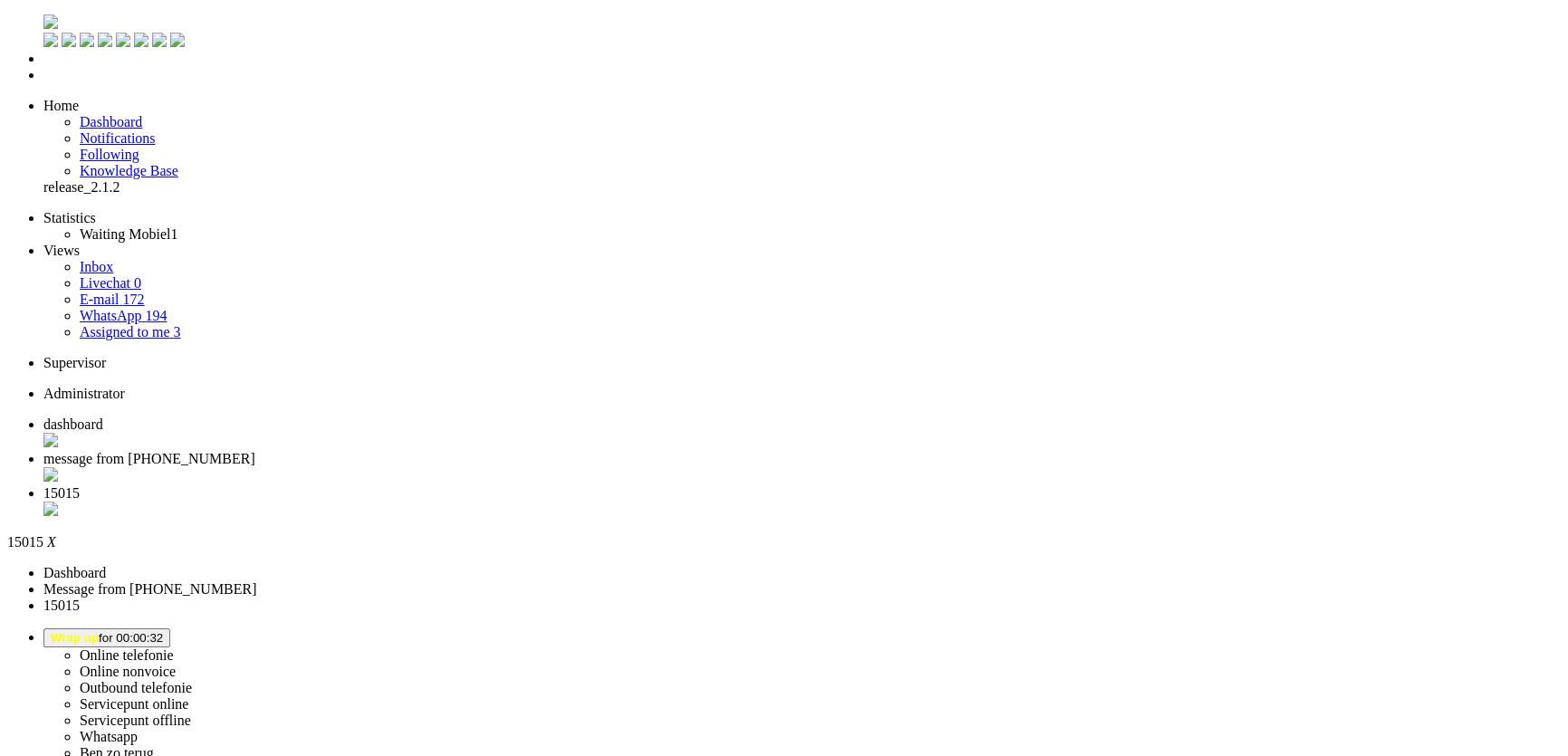
drag, startPoint x: 674, startPoint y: 30, endPoint x: 800, endPoint y: 122, distance: 156.0
click at [674, 502] on div "Close tab" at bounding box center [803, 511] width 1518 height 18
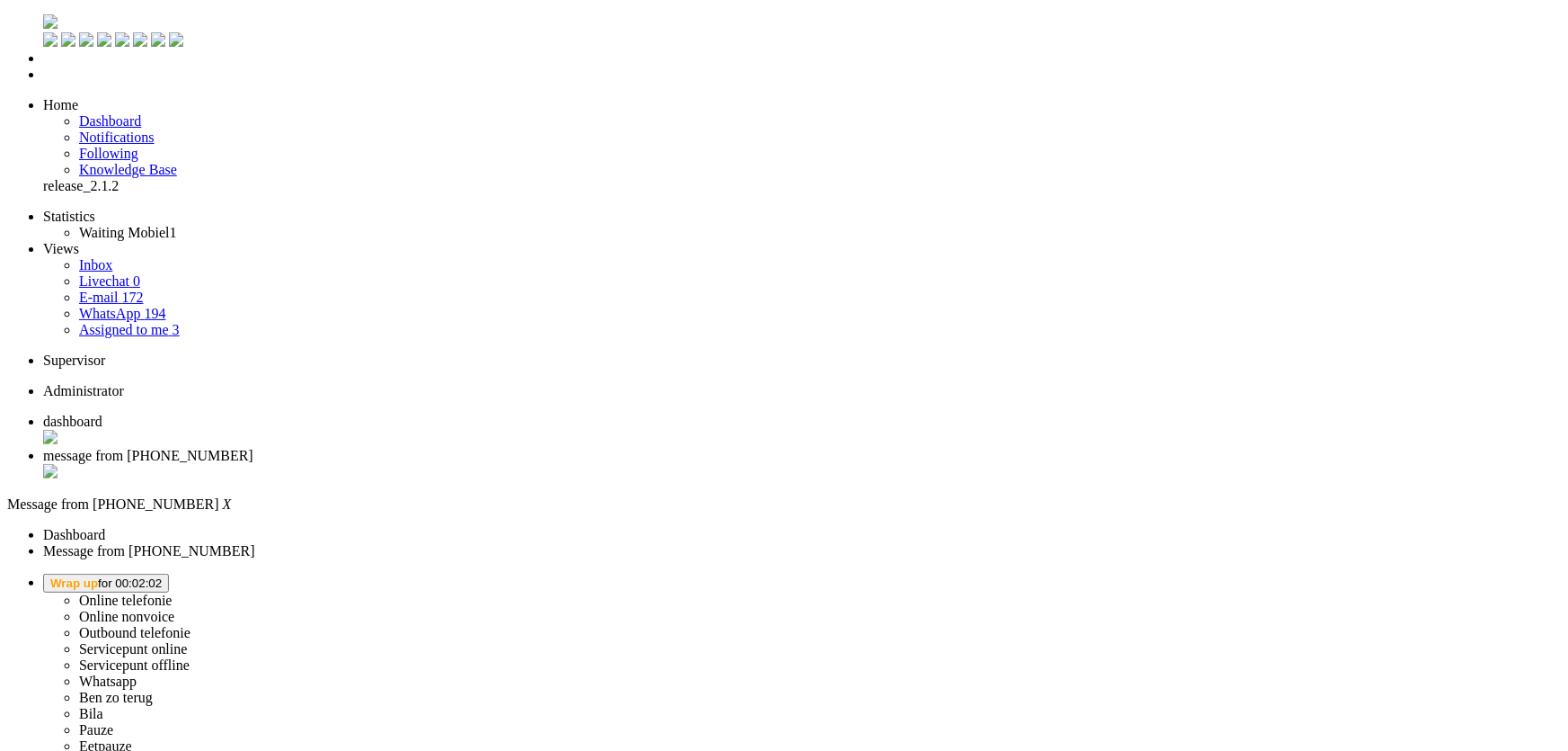
click at [169, 574] on button "Wrap up for 00:02:02" at bounding box center [106, 583] width 126 height 19
click at [173, 593] on label "Online telefonie" at bounding box center [125, 600] width 93 height 15
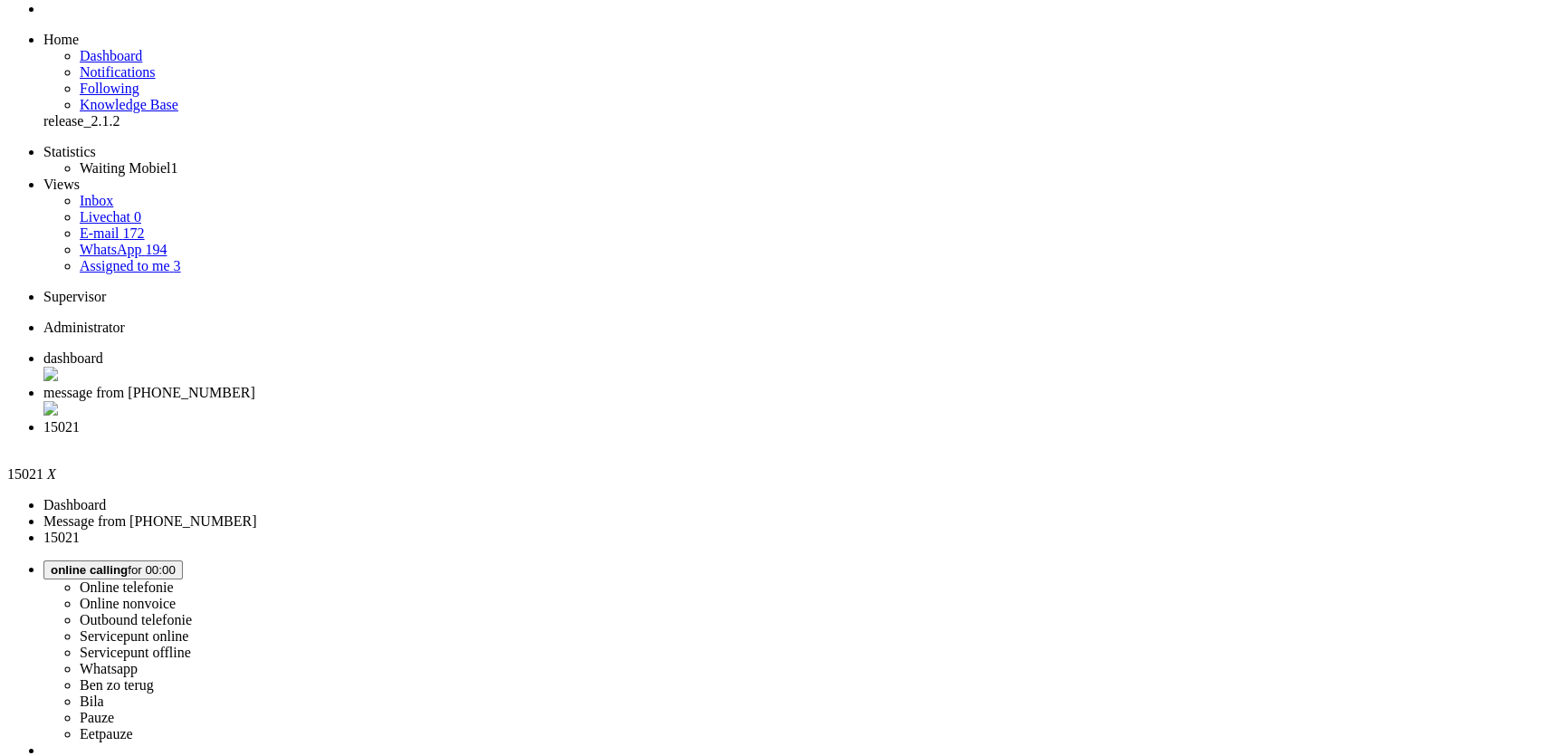
scroll to position [411, 0]
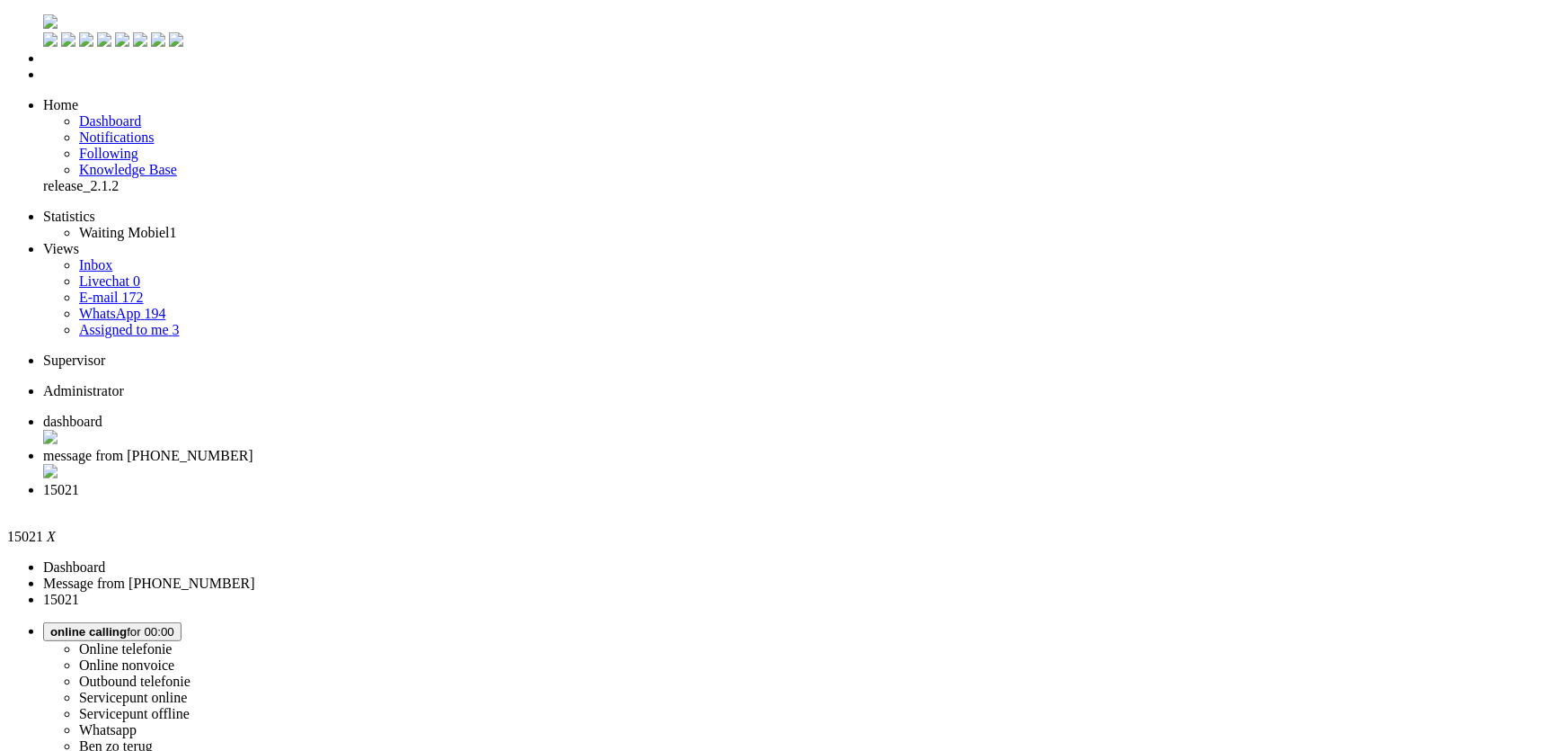
click at [672, 499] on div "Close tab" at bounding box center [802, 507] width 1518 height 16
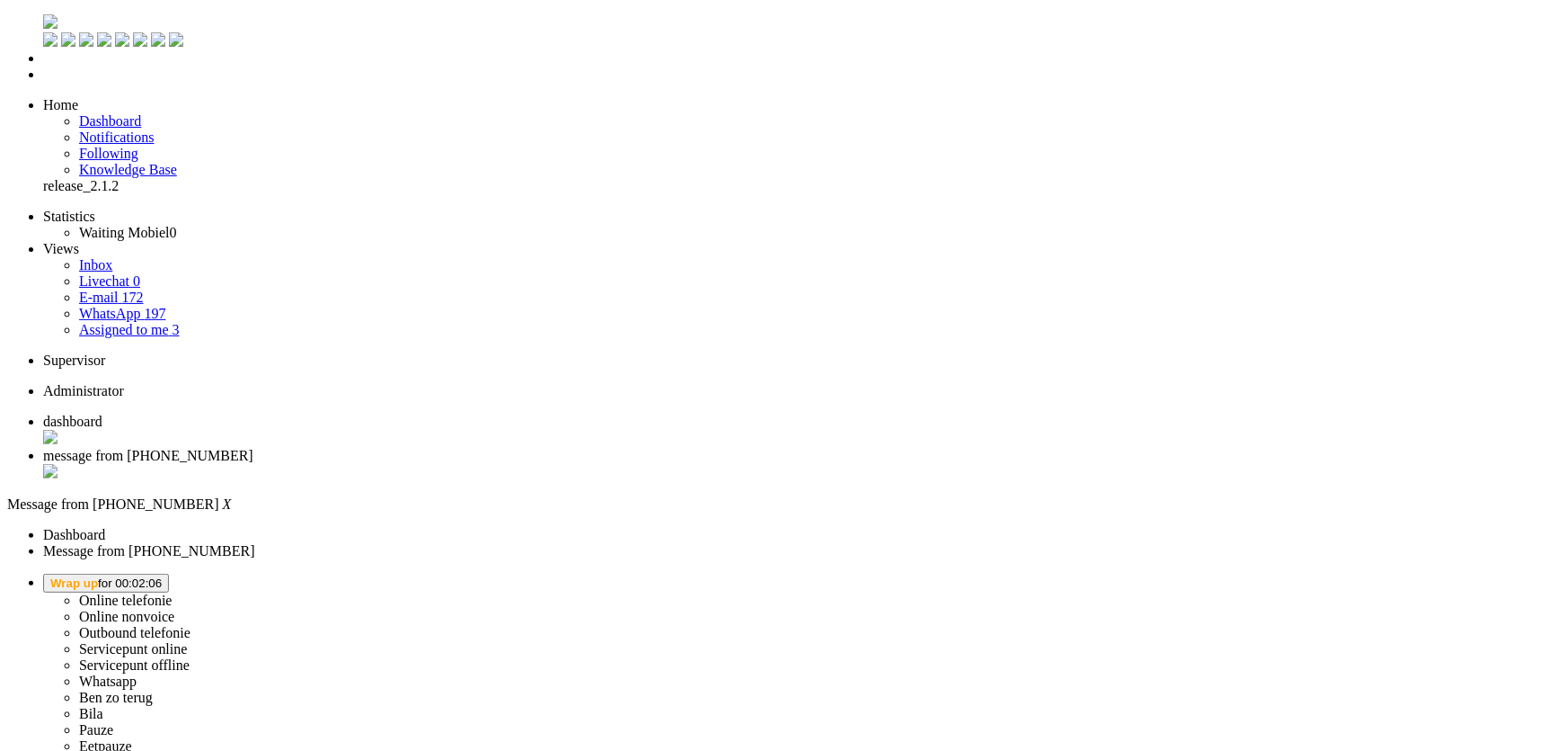
drag, startPoint x: 1346, startPoint y: 13, endPoint x: 1349, endPoint y: 26, distance: 13.3
click at [169, 574] on button "Wrap up for 00:02:06" at bounding box center [106, 583] width 126 height 19
click at [173, 593] on link "Online telefonie" at bounding box center [125, 600] width 93 height 15
click at [173, 593] on label "Online telefonie" at bounding box center [125, 600] width 93 height 15
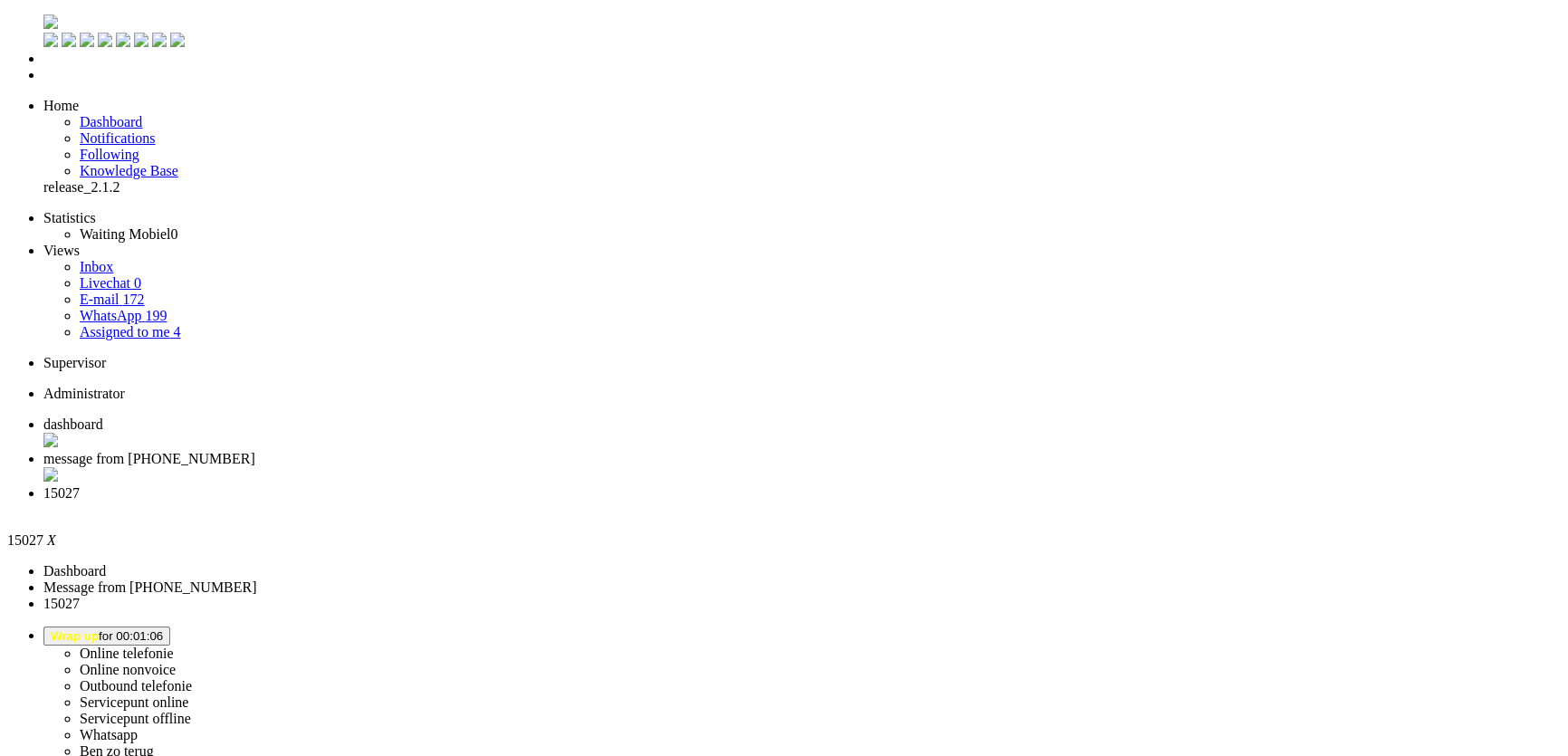
click at [674, 502] on div "Close tab" at bounding box center [803, 510] width 1518 height 16
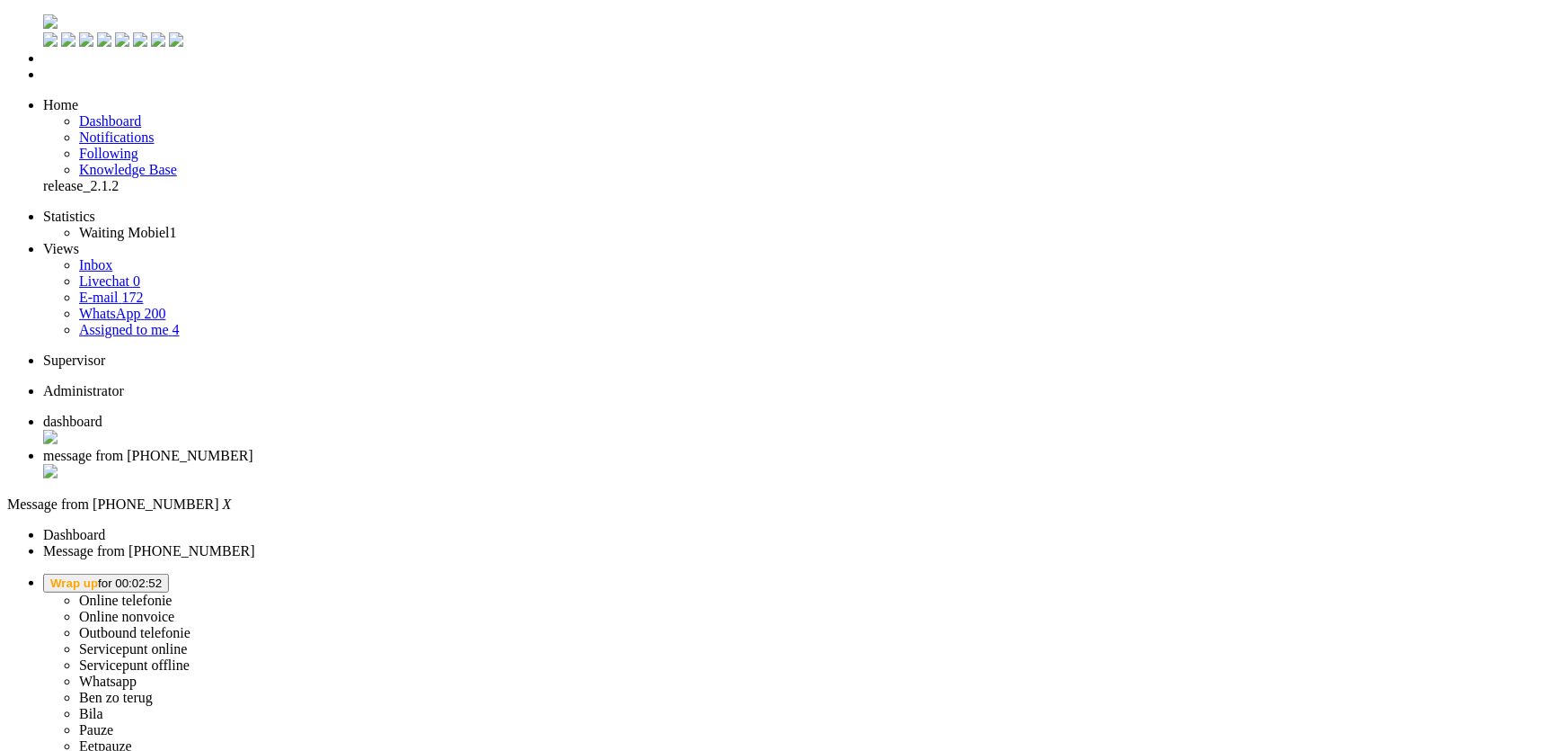
click at [169, 574] on button "Wrap up for 00:02:52" at bounding box center [106, 583] width 126 height 19
click at [173, 593] on label "Online telefonie" at bounding box center [125, 600] width 93 height 15
click at [330, 414] on li "dashboard" at bounding box center [802, 431] width 1518 height 34
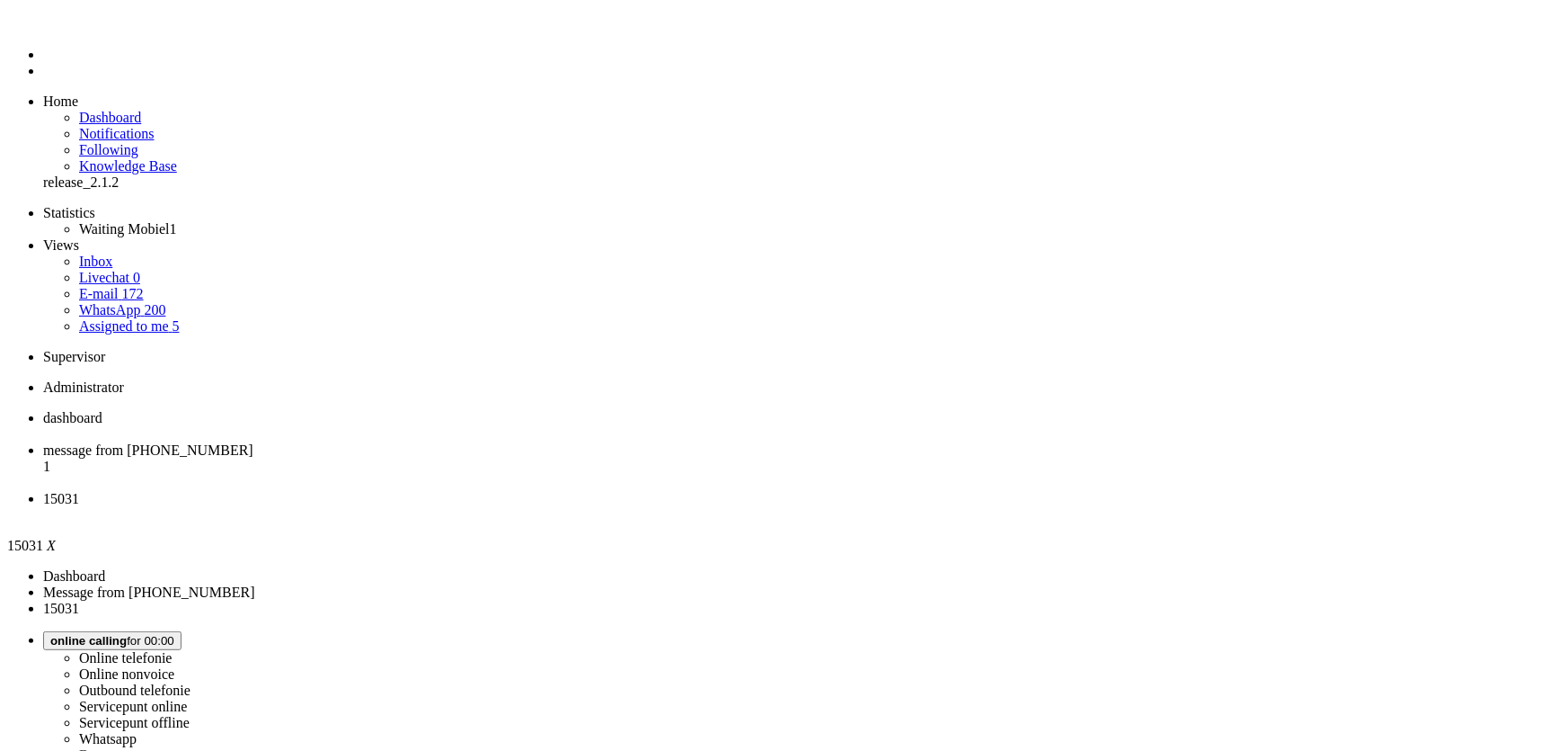
click at [162, 634] on span "Wrap up for 00:00:04" at bounding box center [106, 641] width 111 height 14
click at [137, 731] on label "Whatsapp" at bounding box center [108, 738] width 58 height 15
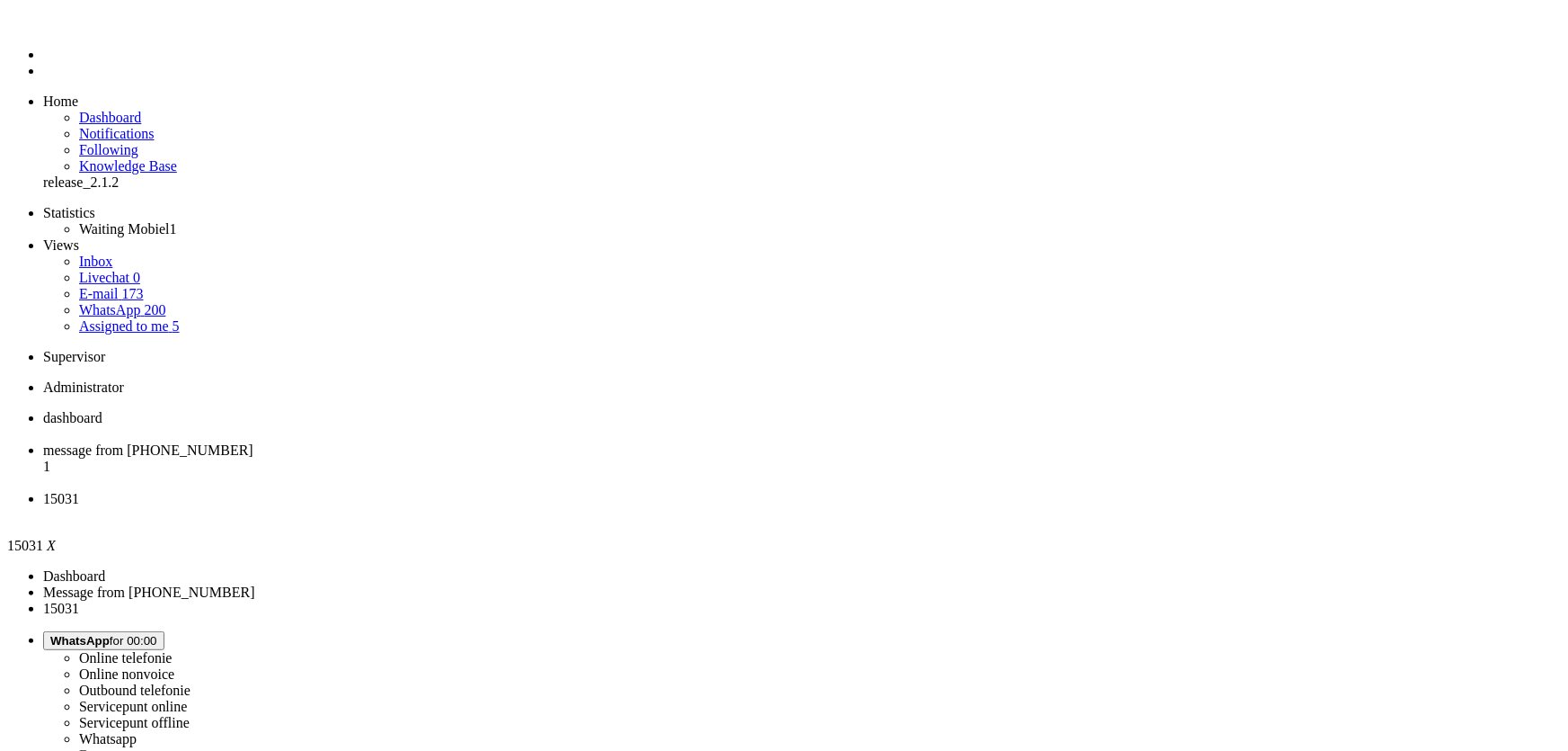
drag, startPoint x: 673, startPoint y: 26, endPoint x: 668, endPoint y: 36, distance: 11.2
click at [670, 491] on li "15031" at bounding box center [802, 508] width 1518 height 33
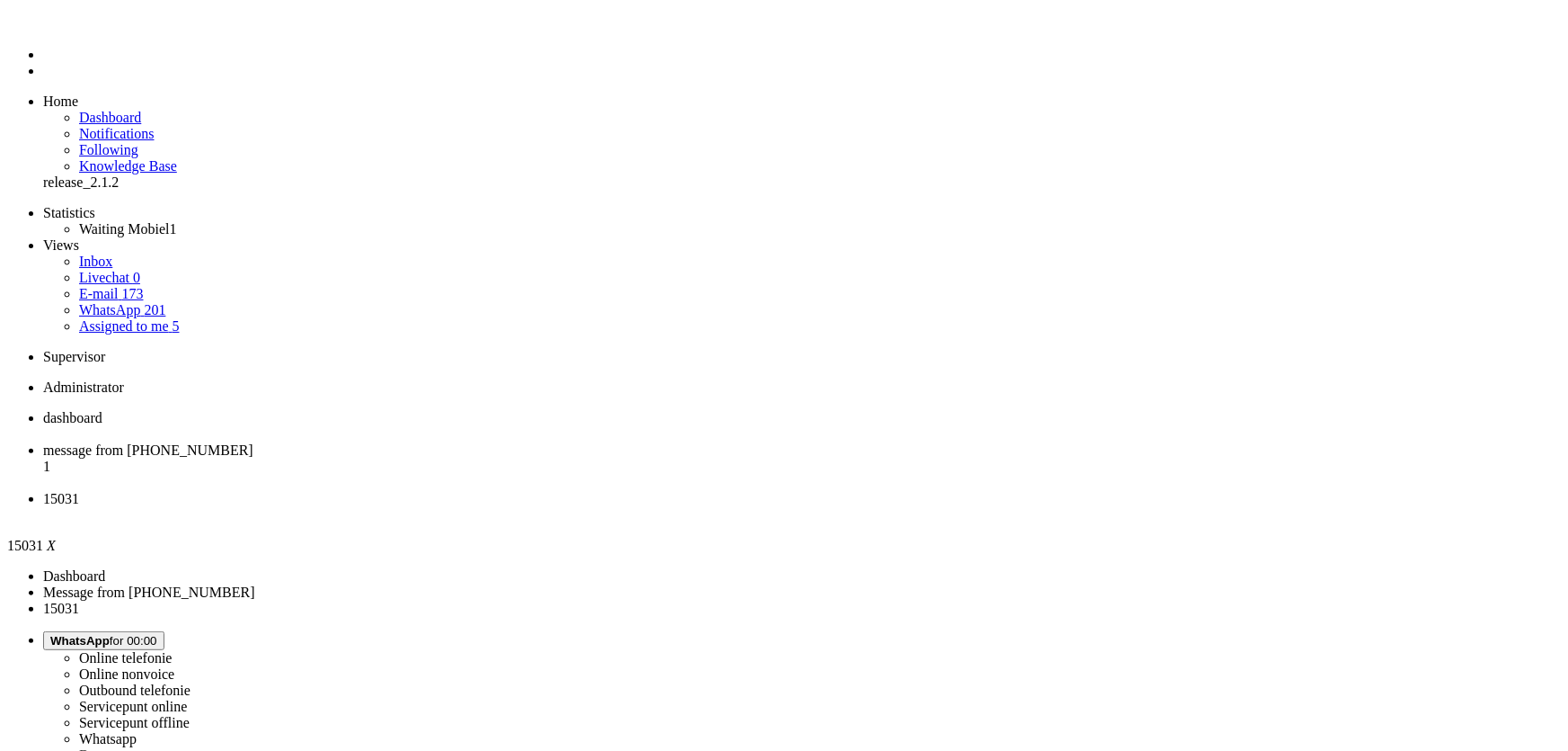
click at [667, 508] on div "Close tab" at bounding box center [802, 516] width 1518 height 16
